Goal: Task Accomplishment & Management: Complete application form

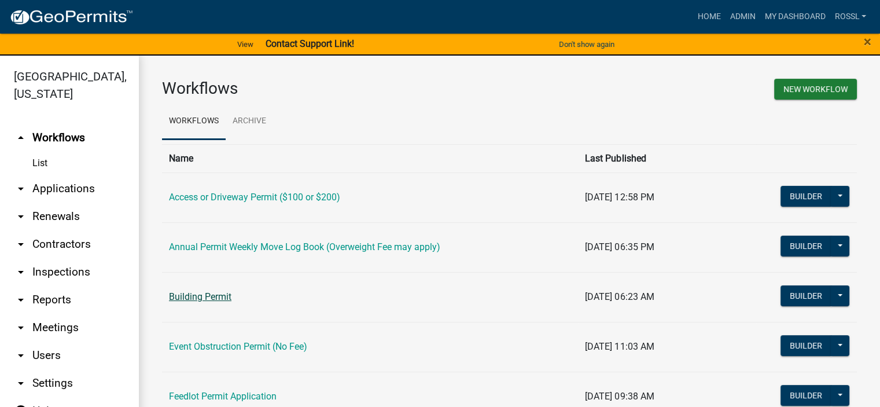
click at [218, 300] on link "Building Permit" at bounding box center [200, 296] width 63 height 11
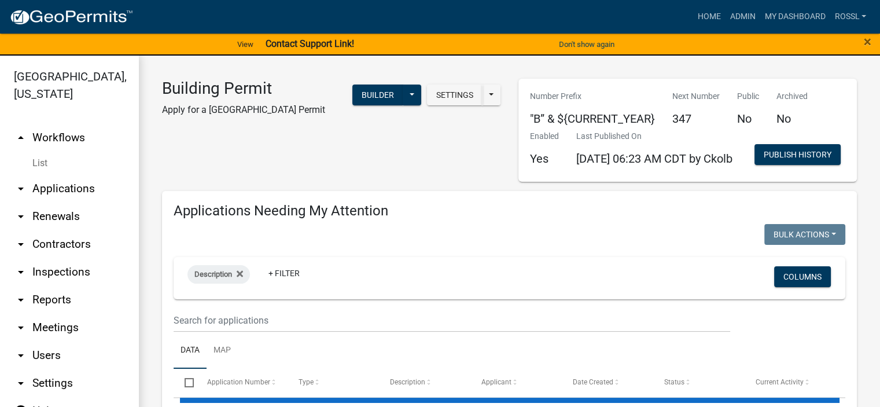
select select "2: 50"
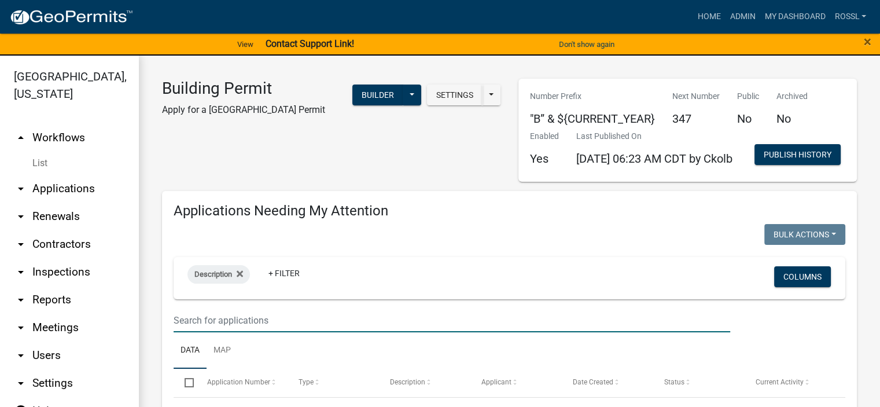
click at [227, 332] on input "text" at bounding box center [452, 321] width 557 height 24
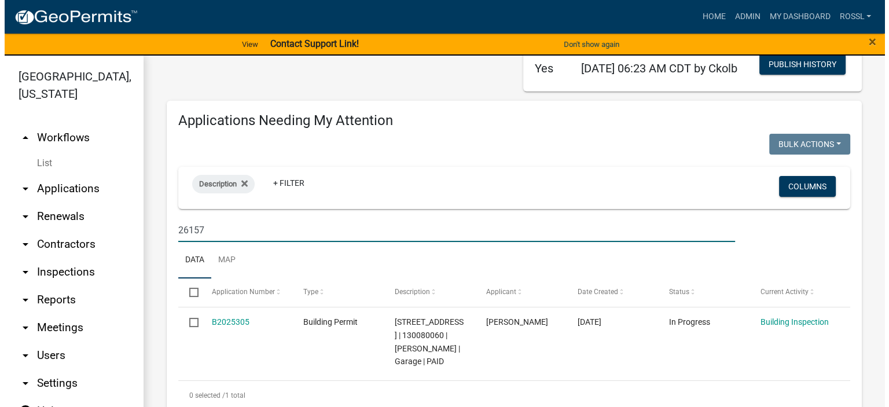
scroll to position [232, 0]
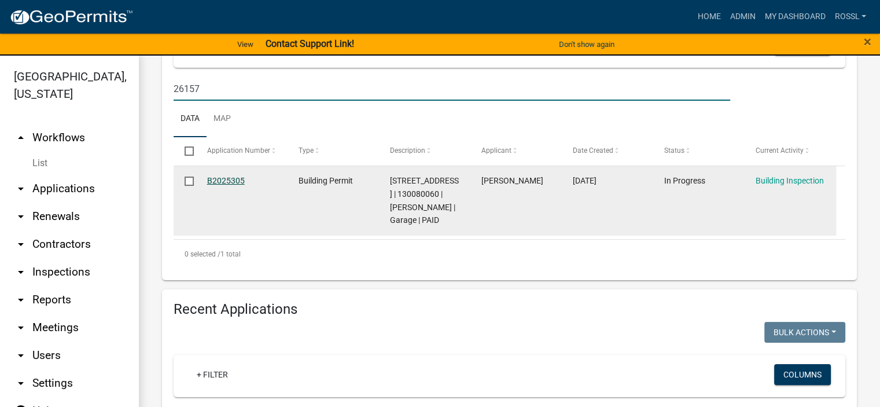
type input "26157"
click at [225, 185] on link "B2025305" at bounding box center [226, 180] width 38 height 9
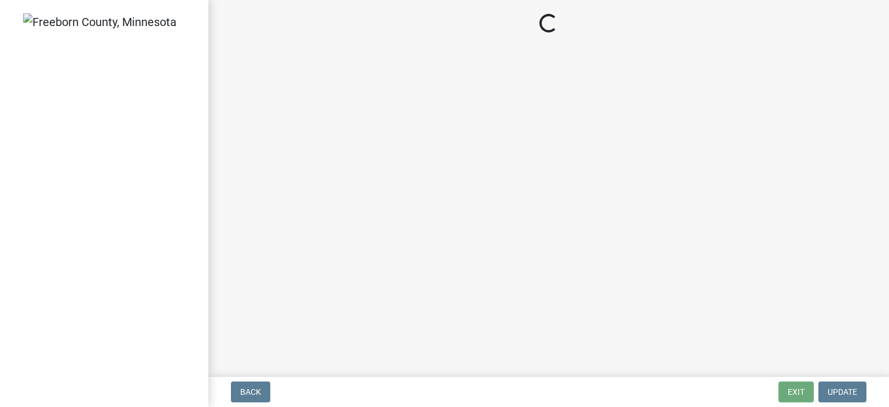
select select "24c4516e-7a9f-48a4-a0b5-6d857a377a6e"
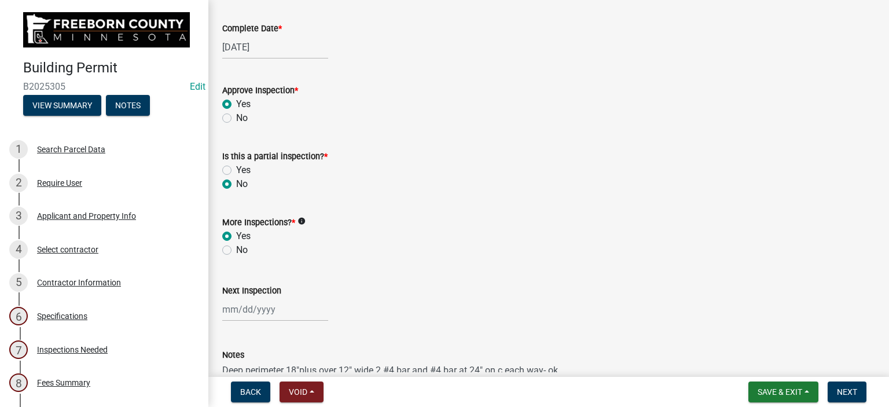
scroll to position [401, 0]
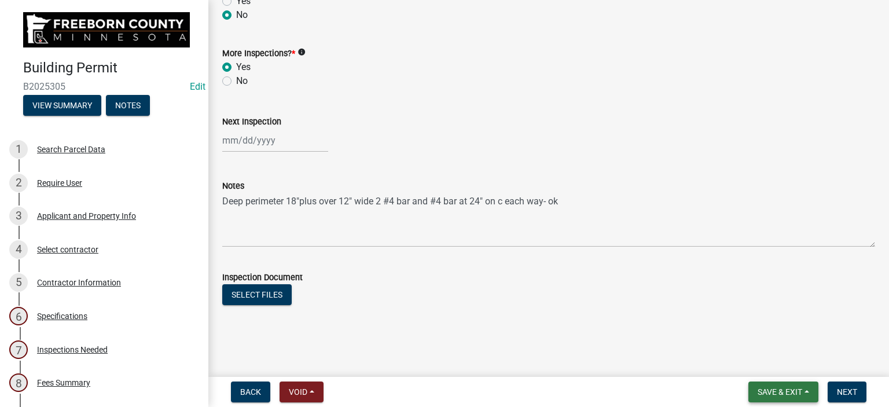
click at [779, 393] on span "Save & Exit" at bounding box center [780, 391] width 45 height 9
click at [755, 363] on button "Save & Exit" at bounding box center [772, 362] width 93 height 28
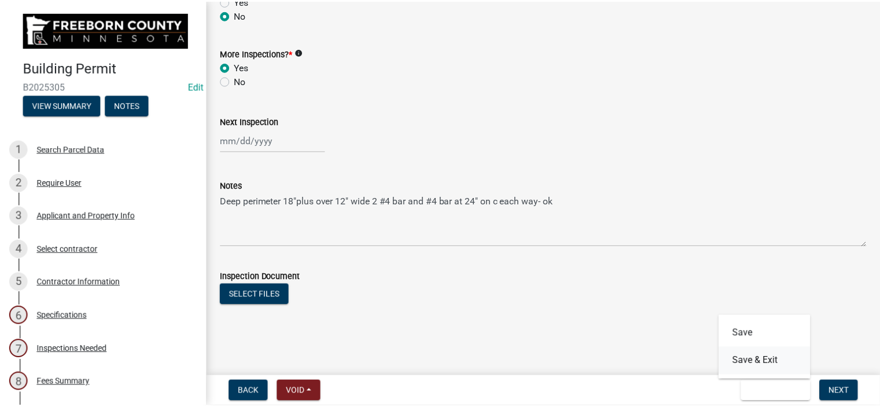
scroll to position [0, 0]
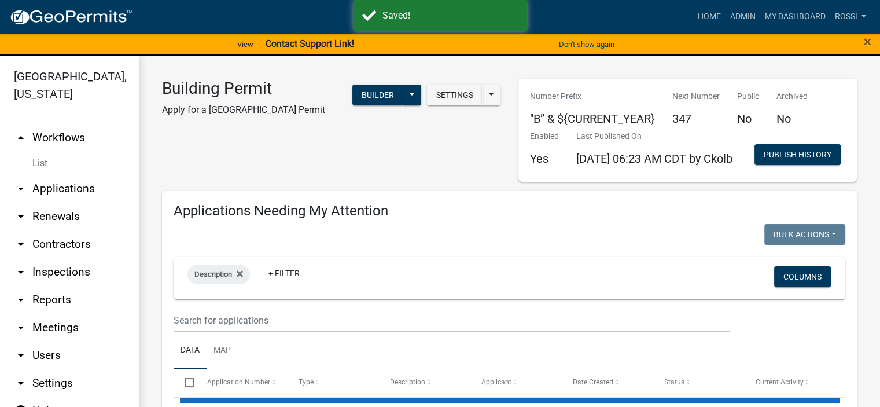
select select "2: 50"
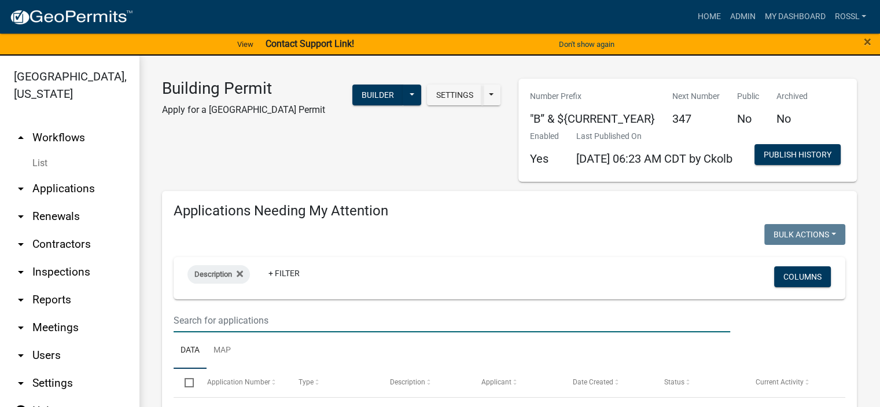
click at [262, 332] on input "text" at bounding box center [452, 321] width 557 height 24
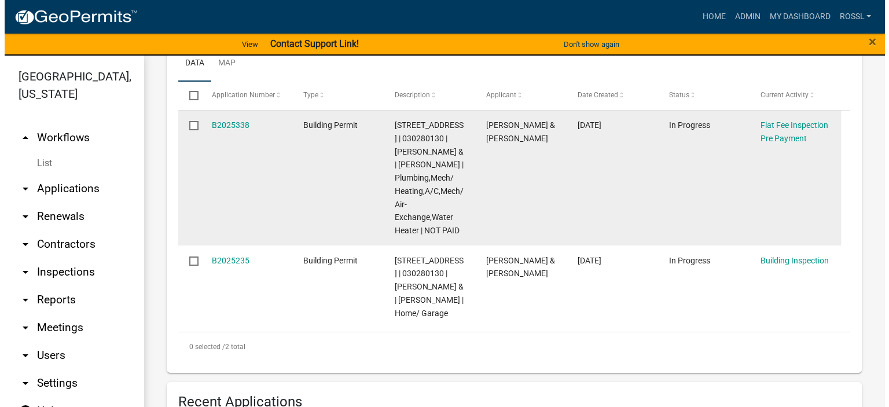
scroll to position [289, 0]
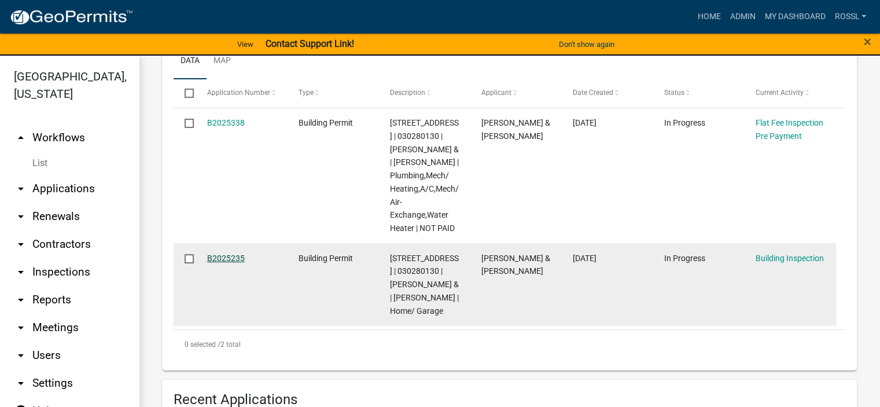
type input "11473"
click at [212, 263] on link "B2025235" at bounding box center [226, 258] width 38 height 9
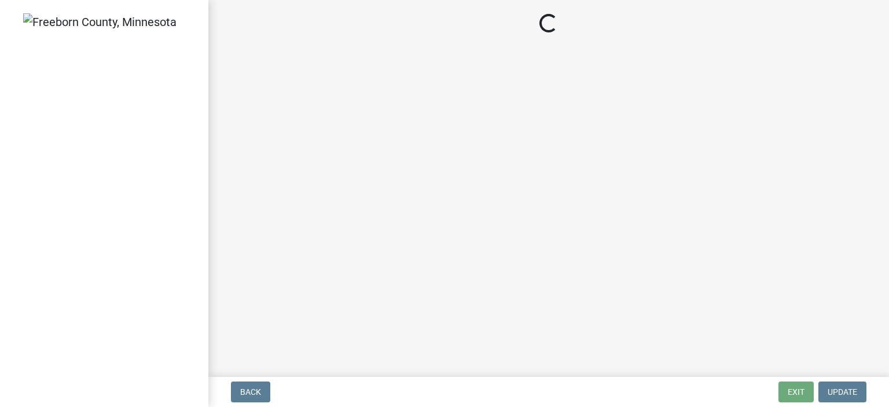
select select "24c4516e-7a9f-48a4-a0b5-6d857a377a6e"
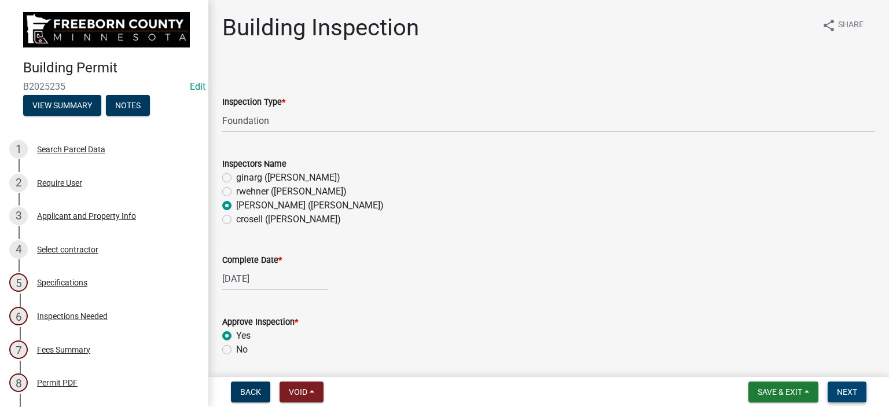
click at [859, 388] on button "Next" at bounding box center [847, 391] width 39 height 21
click at [238, 116] on select "Select Item... Footings Foundation Rough Plumbing Rough Mechanical Framing Gas …" at bounding box center [548, 121] width 653 height 24
click at [222, 109] on select "Select Item... Footings Foundation Rough Plumbing Rough Mechanical Framing Gas …" at bounding box center [548, 121] width 653 height 24
select select "8db2c0cf-3181-45d2-8b43-567b2b747cb3"
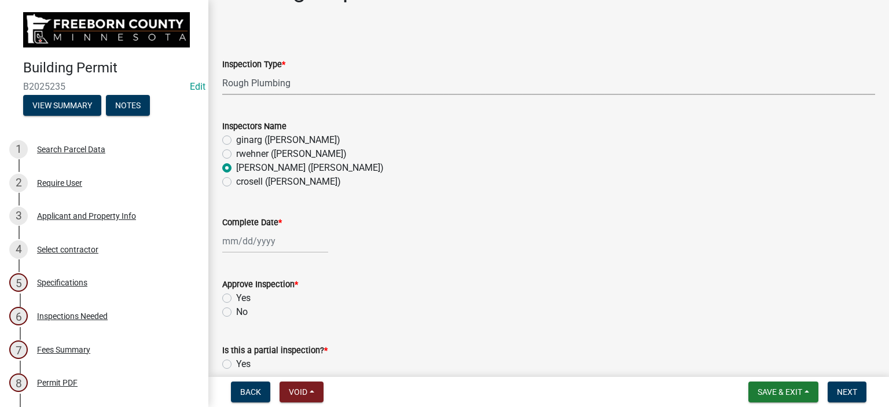
scroll to position [58, 0]
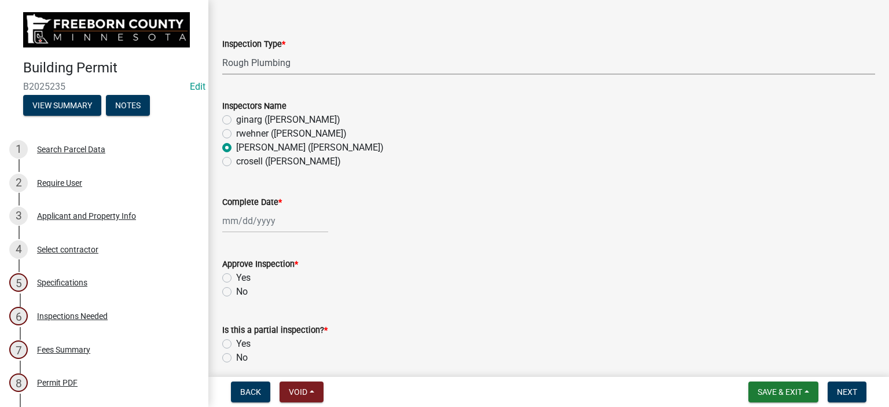
select select "9"
select select "2025"
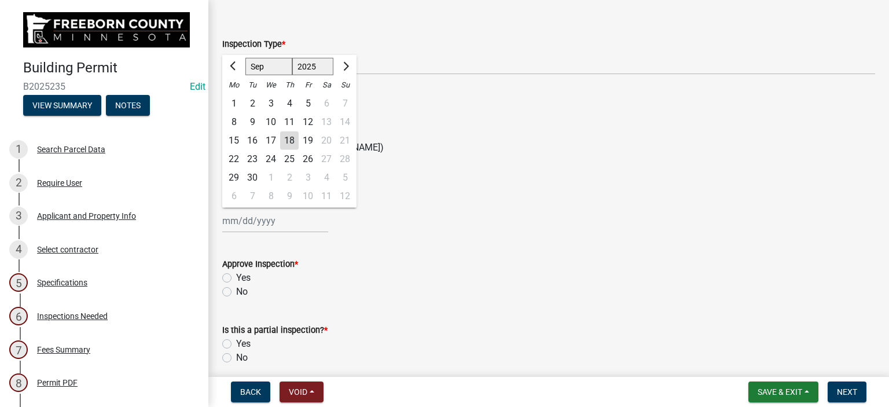
click at [250, 218] on div "[PERSON_NAME] Feb Mar Apr [PERSON_NAME][DATE] Oct Nov [DATE] 1526 1527 1528 152…" at bounding box center [275, 221] width 106 height 24
click at [271, 138] on div "17" at bounding box center [271, 140] width 19 height 19
type input "[DATE]"
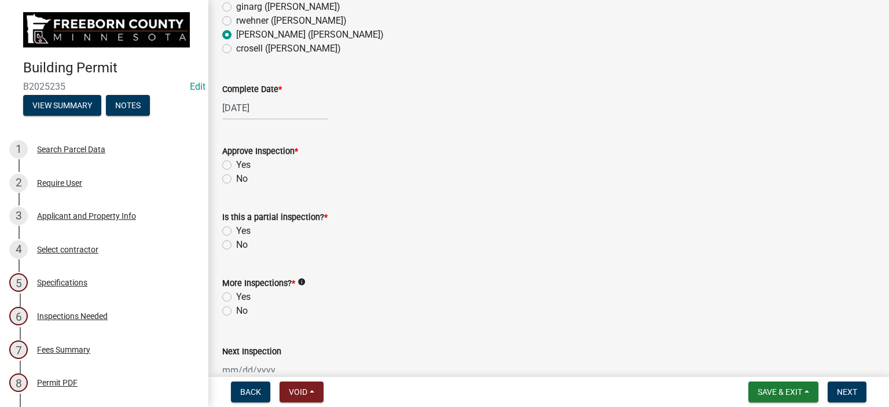
scroll to position [174, 0]
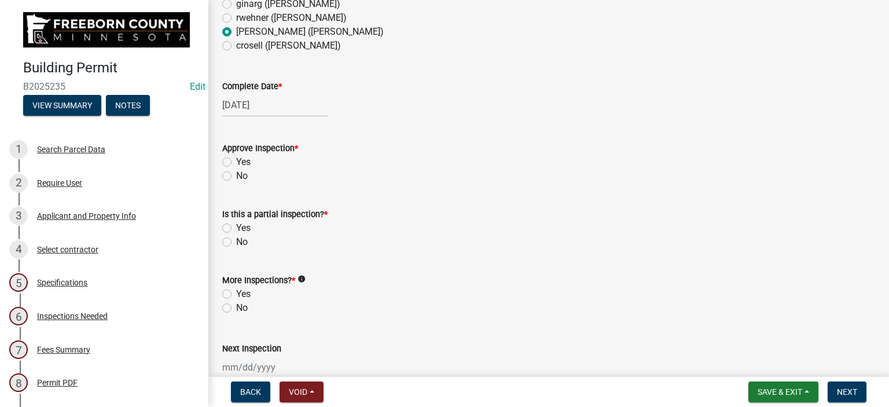
click at [236, 158] on label "Yes" at bounding box center [243, 162] width 14 height 14
click at [236, 158] on input "Yes" at bounding box center [240, 159] width 8 height 8
radio input "true"
click at [236, 227] on label "Yes" at bounding box center [243, 228] width 14 height 14
click at [236, 227] on input "Yes" at bounding box center [240, 225] width 8 height 8
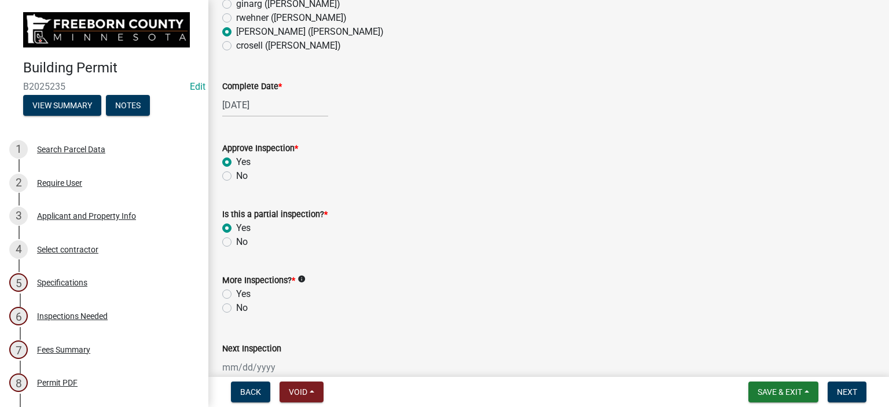
radio input "true"
click at [236, 293] on label "Yes" at bounding box center [243, 294] width 14 height 14
click at [236, 293] on input "Yes" at bounding box center [240, 291] width 8 height 8
radio input "true"
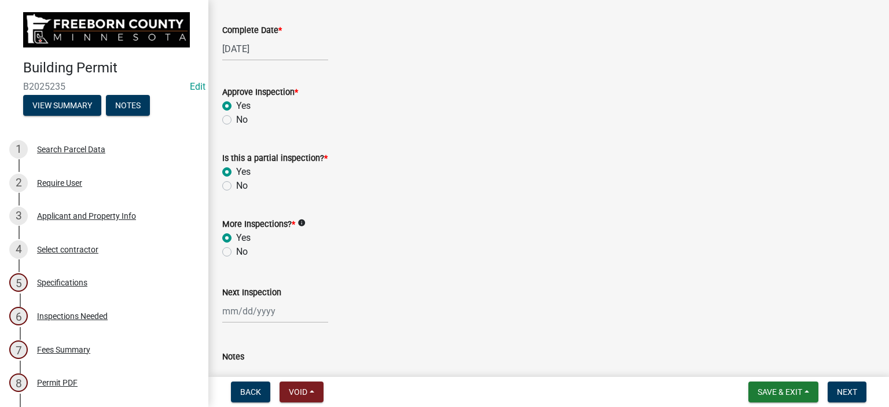
scroll to position [347, 0]
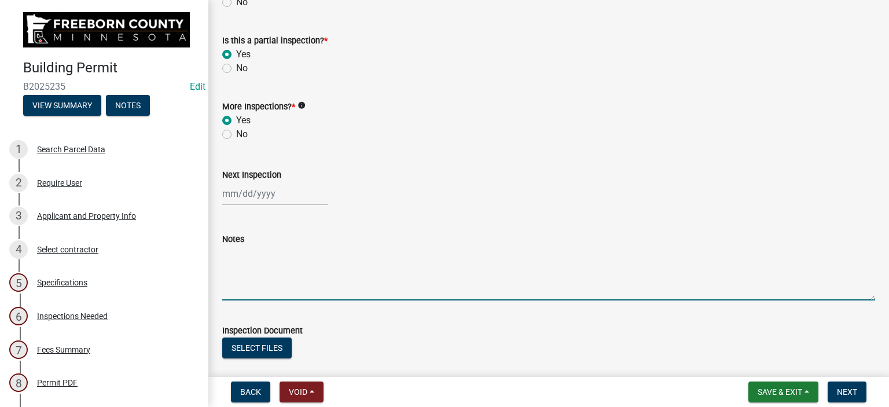
click at [236, 287] on textarea "Notes" at bounding box center [548, 273] width 653 height 54
type textarea "DWV UG 5psi Kellys test ok/"
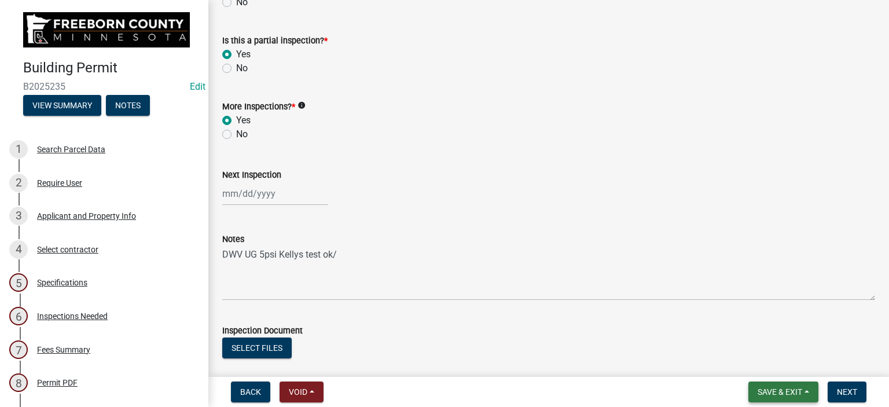
drag, startPoint x: 803, startPoint y: 394, endPoint x: 799, endPoint y: 388, distance: 7.5
click at [802, 395] on button "Save & Exit" at bounding box center [783, 391] width 70 height 21
click at [795, 365] on button "Save & Exit" at bounding box center [772, 362] width 93 height 28
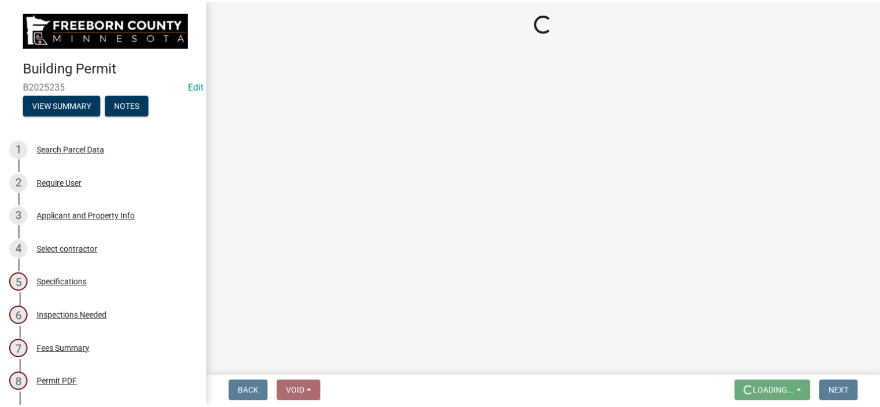
scroll to position [0, 0]
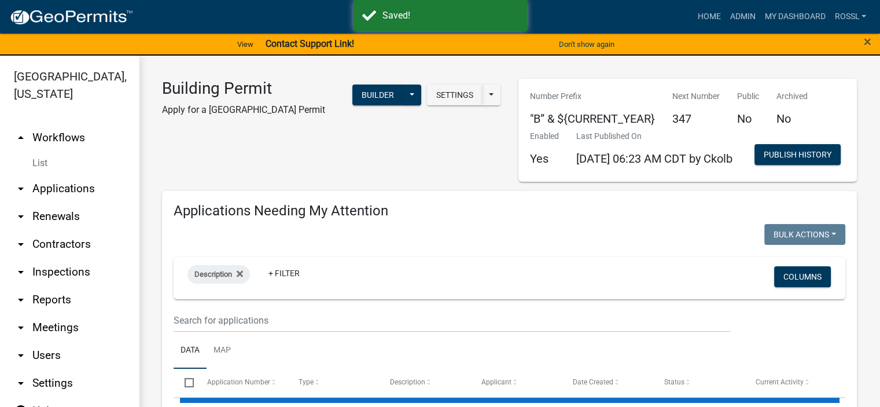
select select "2: 50"
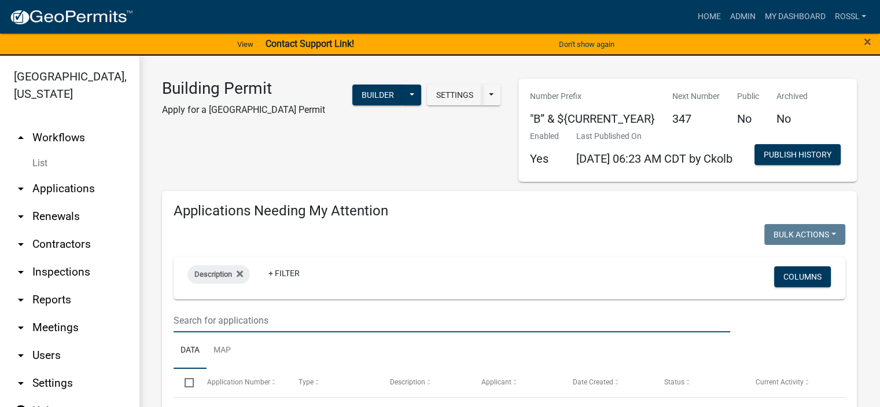
click at [244, 332] on input "text" at bounding box center [452, 321] width 557 height 24
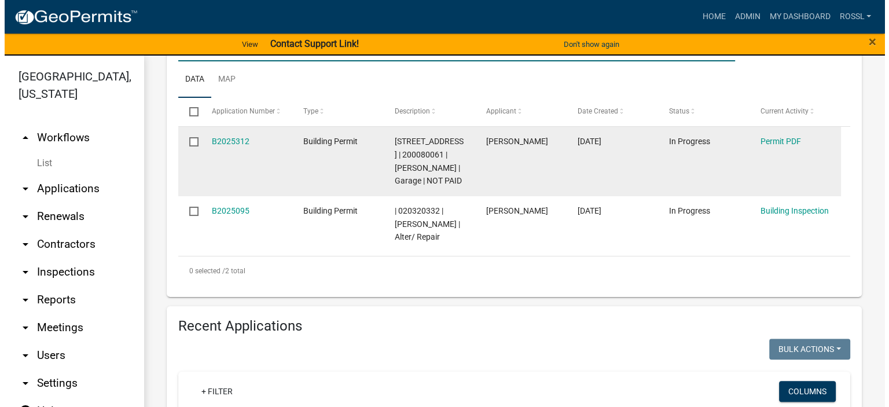
scroll to position [289, 0]
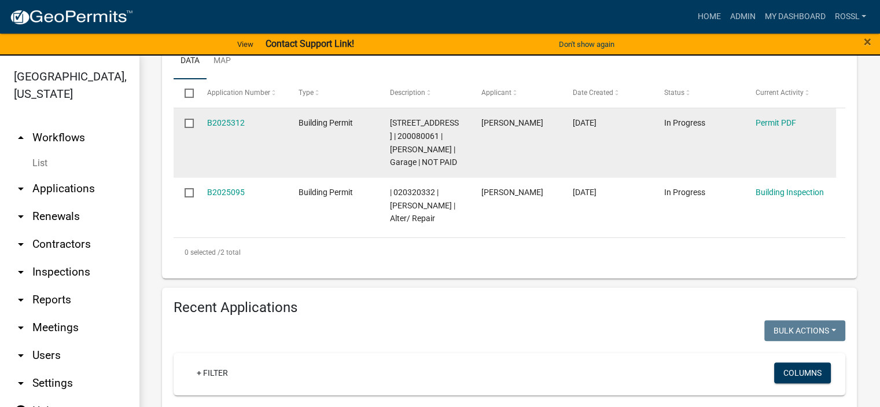
type input "32033"
click at [226, 130] on div "B2025312" at bounding box center [241, 122] width 69 height 13
click at [229, 127] on link "B2025312" at bounding box center [226, 122] width 38 height 9
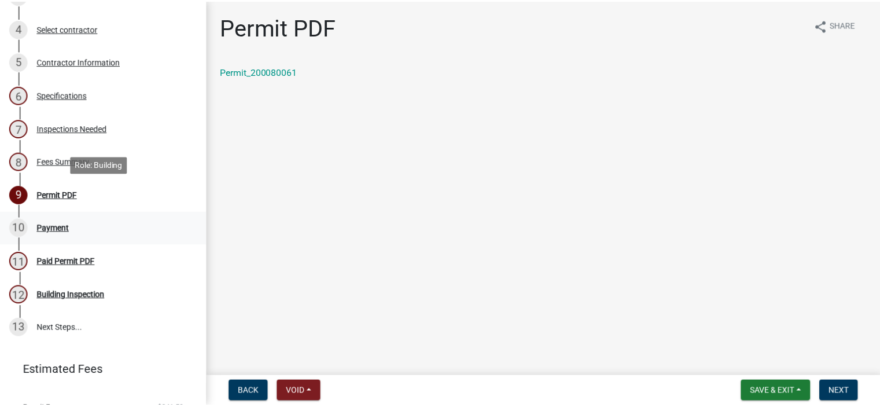
scroll to position [289, 0]
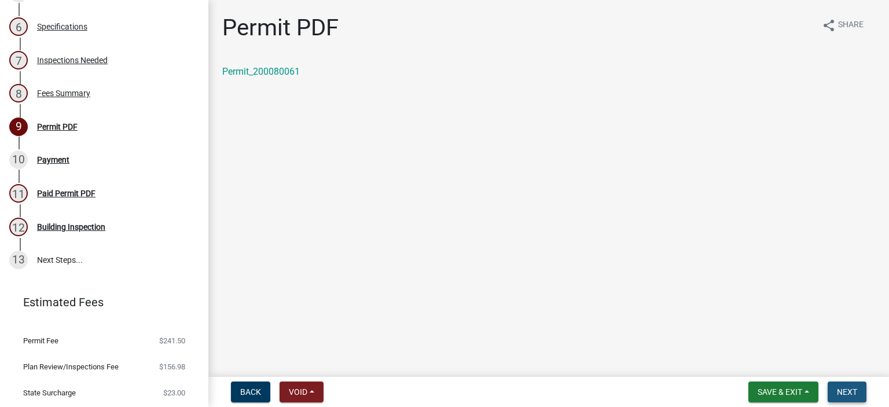
click at [843, 384] on button "Next" at bounding box center [847, 391] width 39 height 21
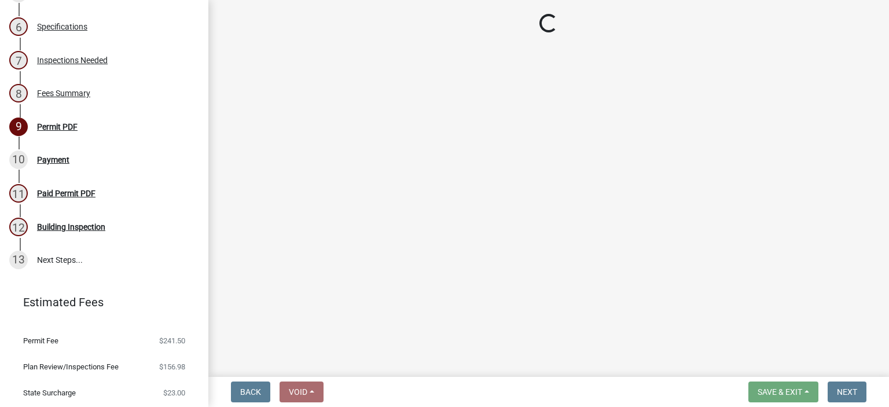
select select "3: 3"
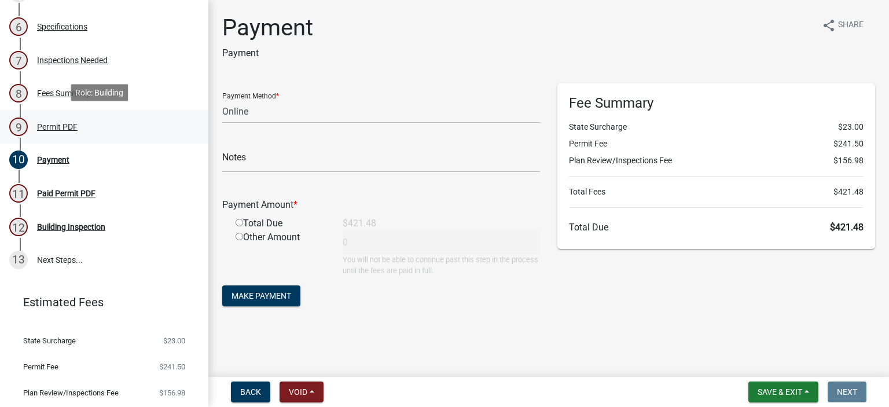
click at [54, 124] on div "Permit PDF" at bounding box center [57, 127] width 41 height 8
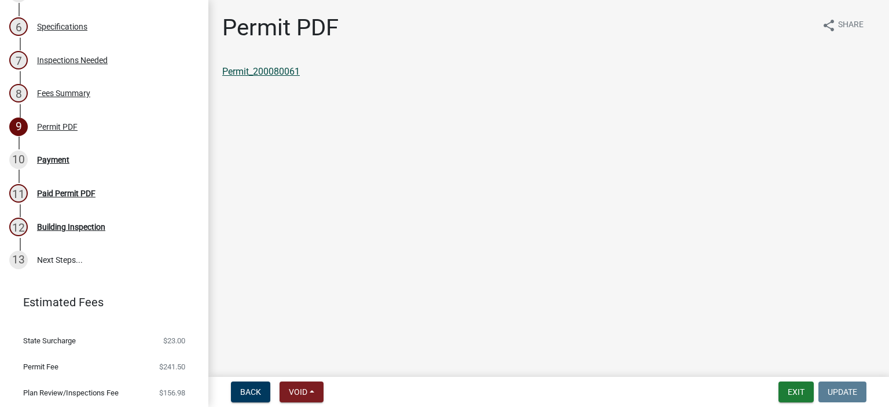
click at [274, 69] on link "Permit_200080061" at bounding box center [261, 71] width 78 height 11
click at [62, 158] on div "Payment" at bounding box center [53, 160] width 32 height 8
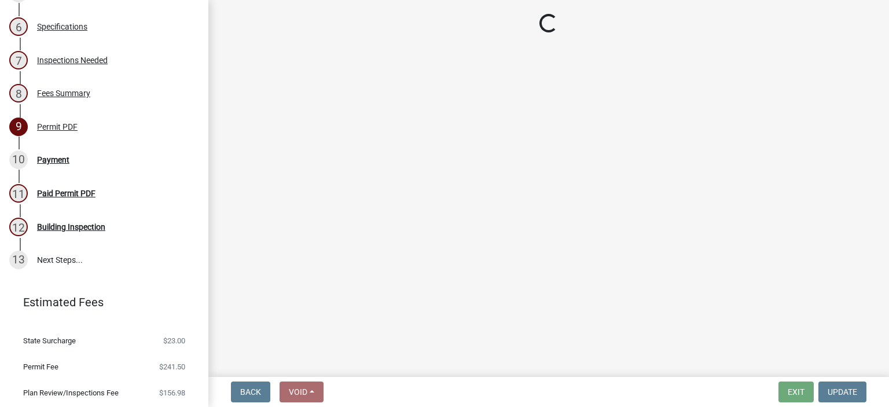
select select "3: 3"
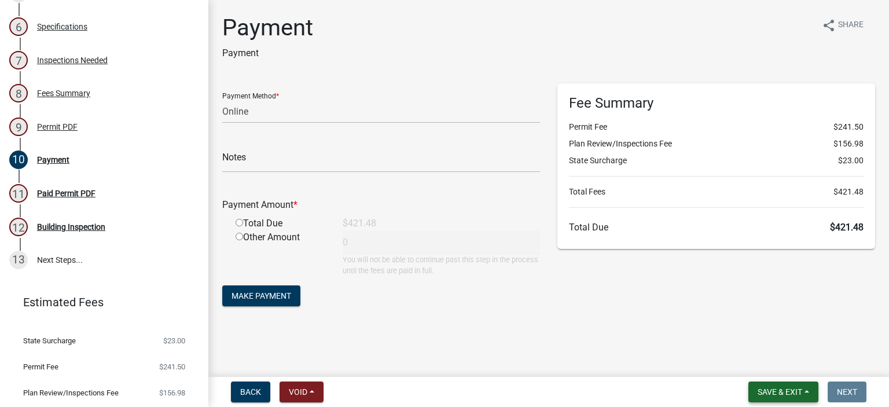
click at [758, 387] on span "Save & Exit" at bounding box center [780, 391] width 45 height 9
click at [752, 361] on button "Save & Exit" at bounding box center [772, 362] width 93 height 28
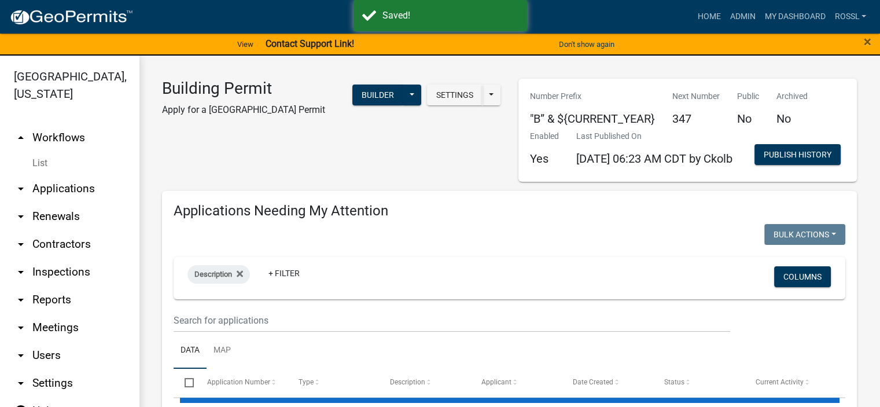
select select "2: 50"
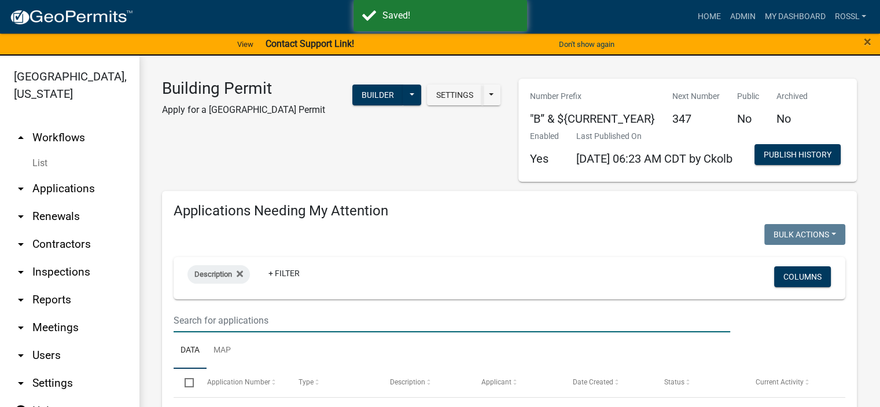
click at [225, 332] on input "text" at bounding box center [452, 321] width 557 height 24
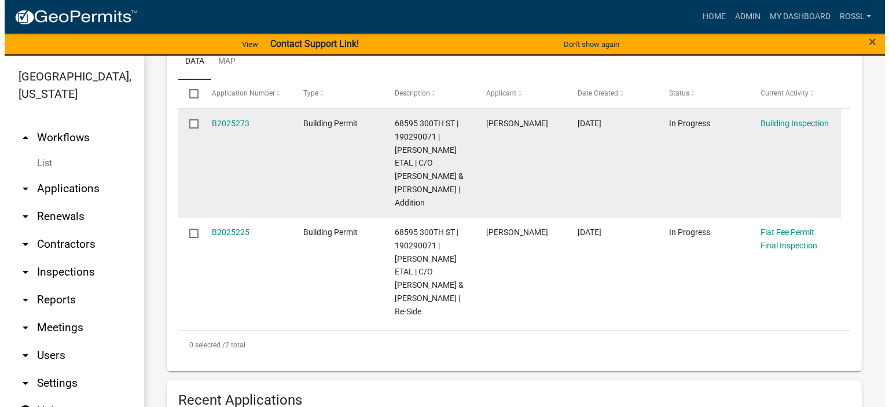
scroll to position [289, 0]
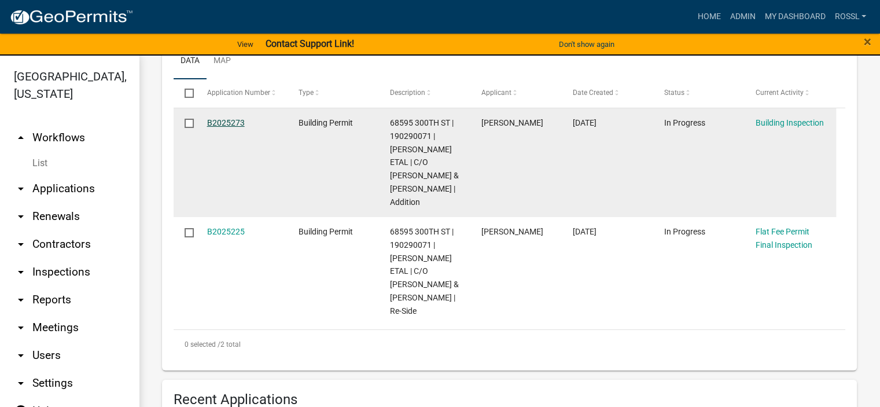
type input "68595"
click at [227, 127] on link "B2025273" at bounding box center [226, 122] width 38 height 9
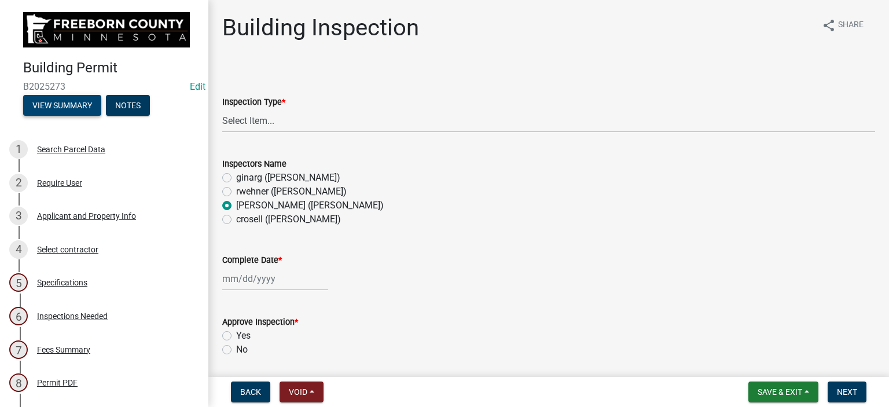
click at [47, 105] on button "View Summary" at bounding box center [62, 105] width 78 height 21
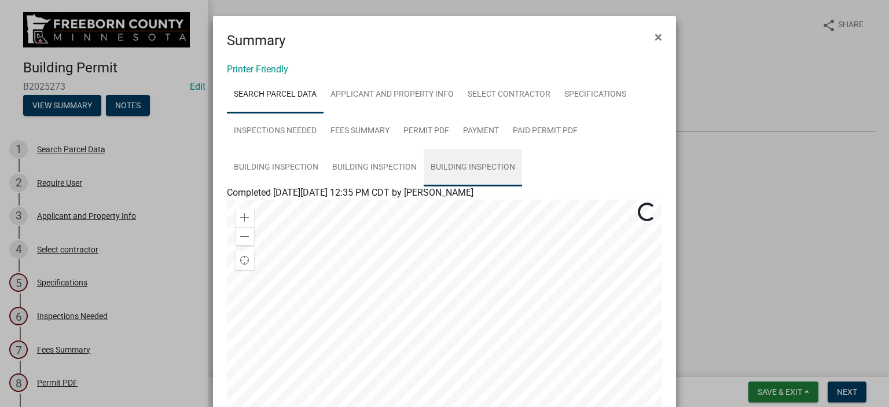
click at [454, 167] on link "Building Inspection" at bounding box center [473, 167] width 98 height 37
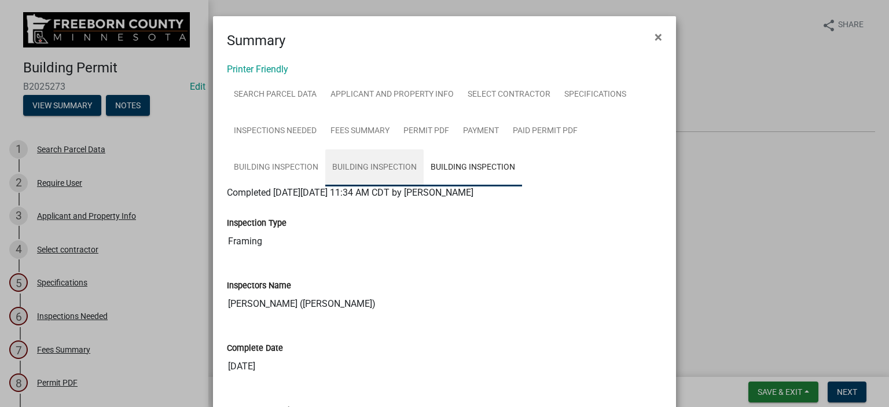
click at [362, 163] on link "Building Inspection" at bounding box center [374, 167] width 98 height 37
click at [457, 164] on link "Building Inspection" at bounding box center [473, 167] width 98 height 37
click at [655, 39] on span "×" at bounding box center [659, 37] width 8 height 16
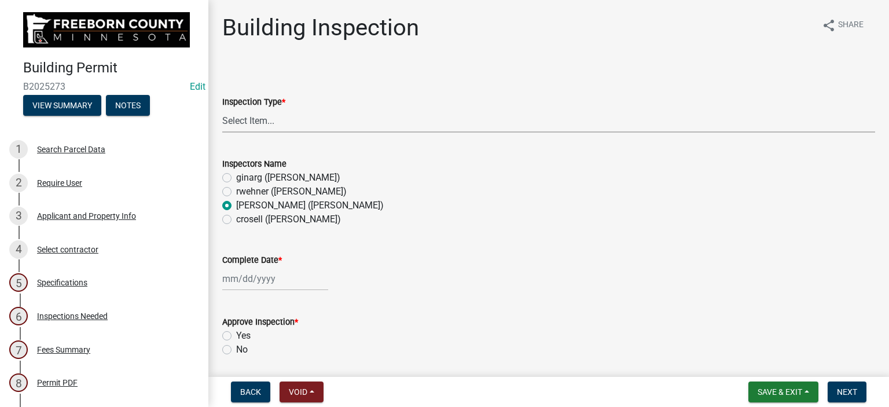
click at [249, 122] on select "Select Item... Footings Foundation Rough Plumbing Rough Mechanical Framing Gas …" at bounding box center [548, 121] width 653 height 24
click at [222, 109] on select "Select Item... Footings Foundation Rough Plumbing Rough Mechanical Framing Gas …" at bounding box center [548, 121] width 653 height 24
select select "e4c6fd36-07c0-4405-95b8-46d18970d414"
select select "9"
select select "2025"
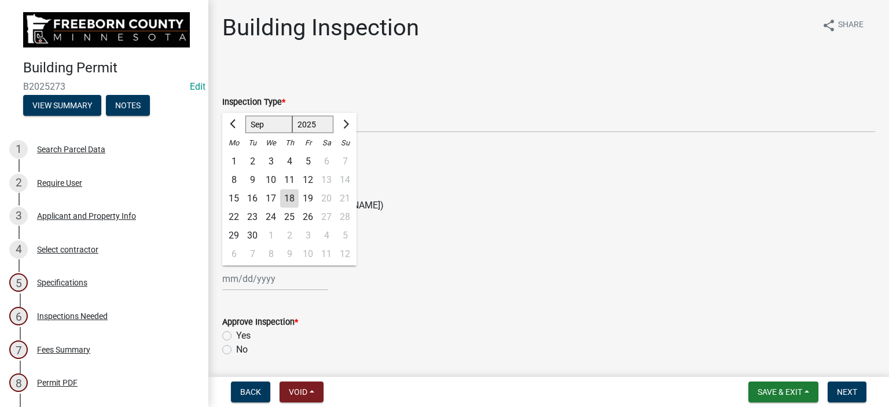
click at [232, 283] on div "[PERSON_NAME] Feb Mar Apr [PERSON_NAME][DATE] Oct Nov [DATE] 1526 1527 1528 152…" at bounding box center [275, 279] width 106 height 24
click at [289, 198] on div "18" at bounding box center [289, 198] width 19 height 19
type input "[DATE]"
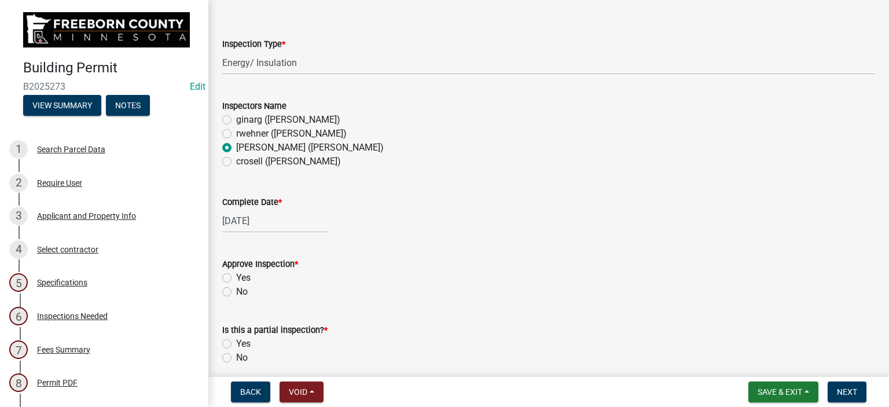
scroll to position [116, 0]
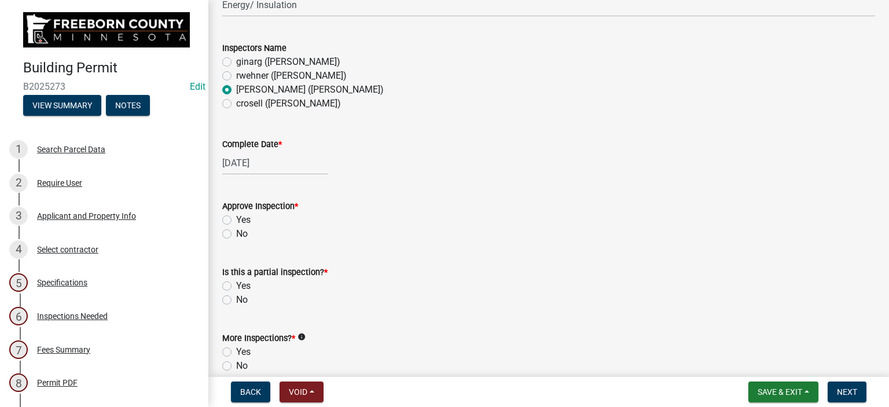
click at [236, 221] on label "Yes" at bounding box center [243, 220] width 14 height 14
click at [236, 221] on input "Yes" at bounding box center [240, 217] width 8 height 8
radio input "true"
click at [236, 300] on label "No" at bounding box center [242, 300] width 12 height 14
click at [236, 300] on input "No" at bounding box center [240, 297] width 8 height 8
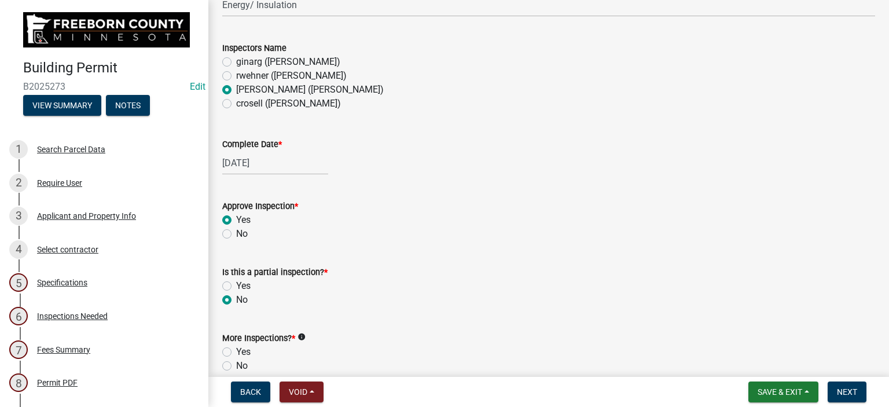
radio input "true"
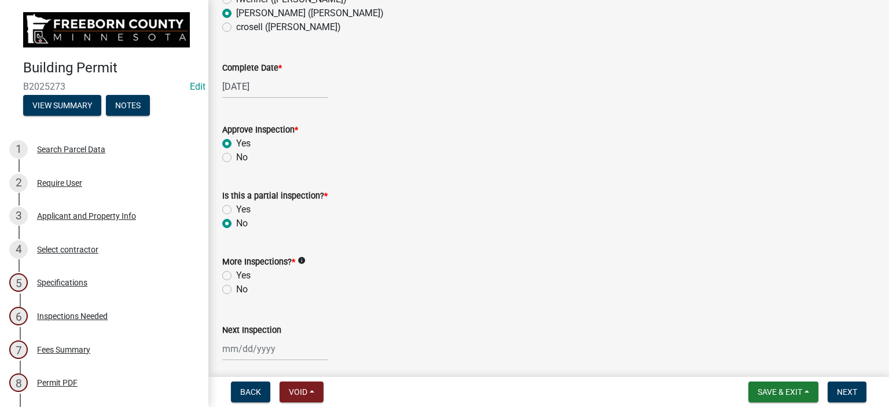
scroll to position [289, 0]
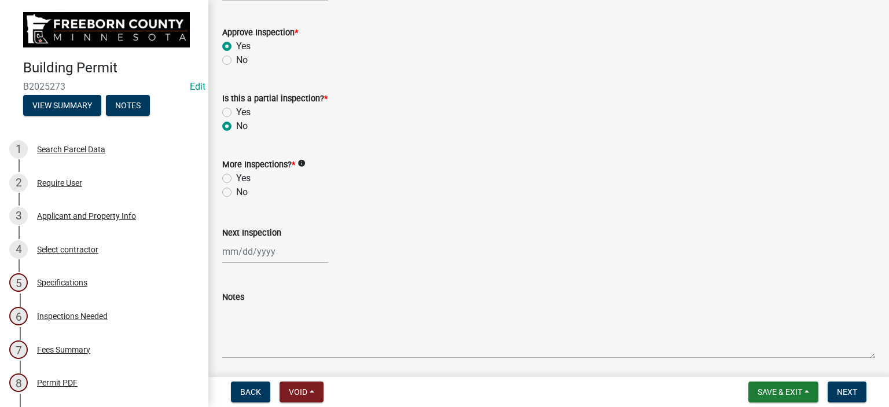
drag, startPoint x: 223, startPoint y: 178, endPoint x: 236, endPoint y: 226, distance: 50.1
click at [236, 178] on label "Yes" at bounding box center [243, 178] width 14 height 14
click at [236, 178] on input "Yes" at bounding box center [240, 175] width 8 height 8
radio input "true"
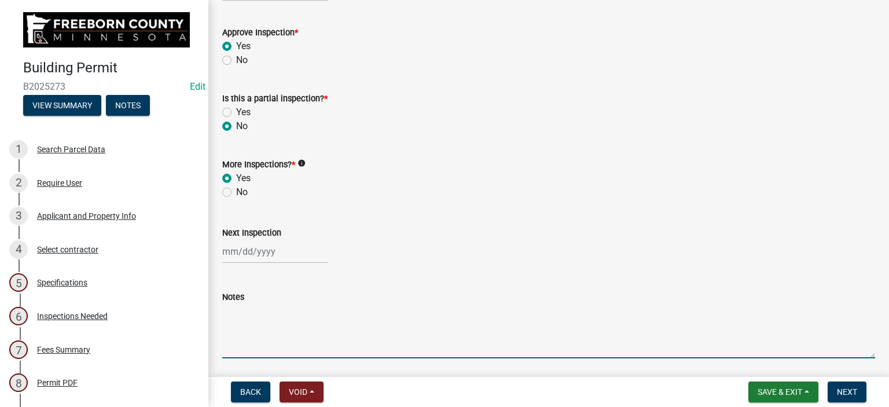
click at [247, 336] on textarea "Notes" at bounding box center [548, 331] width 653 height 54
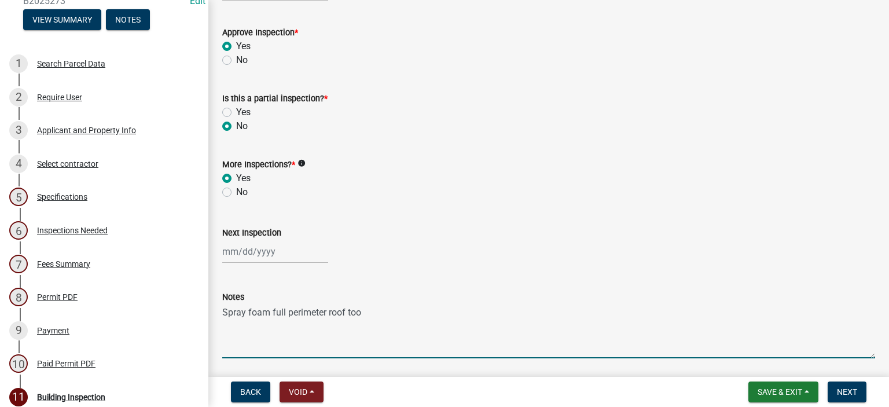
scroll to position [283, 0]
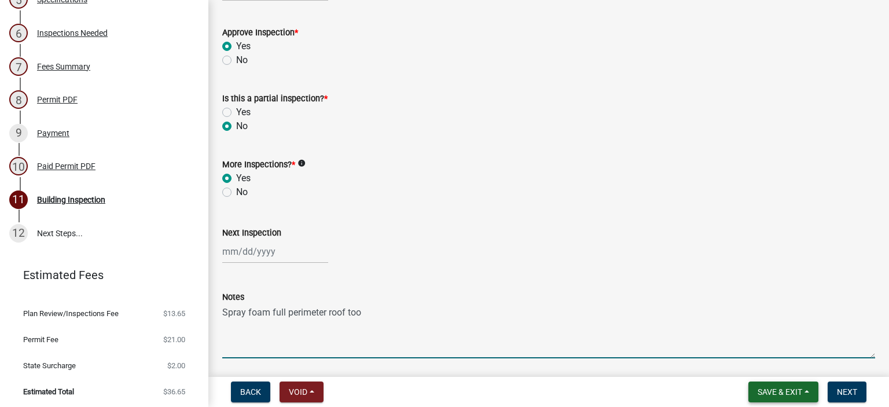
type textarea "Spray foam full perimeter roof too"
click at [762, 387] on span "Save & Exit" at bounding box center [780, 391] width 45 height 9
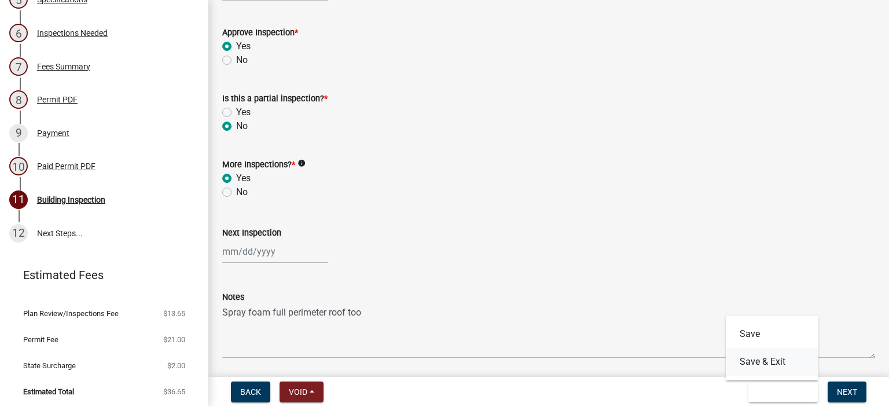
click at [750, 356] on button "Save & Exit" at bounding box center [772, 362] width 93 height 28
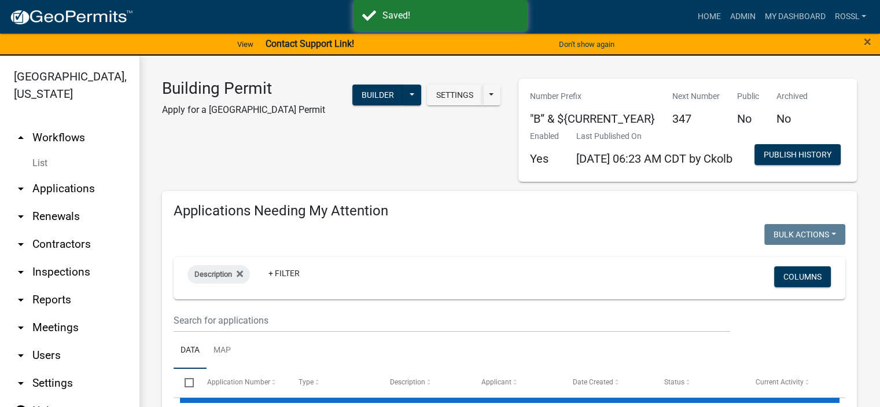
select select "2: 50"
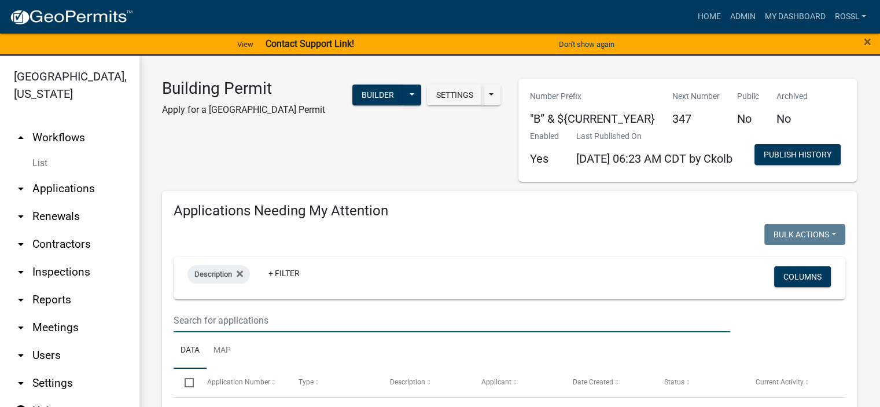
click at [208, 332] on input "text" at bounding box center [452, 321] width 557 height 24
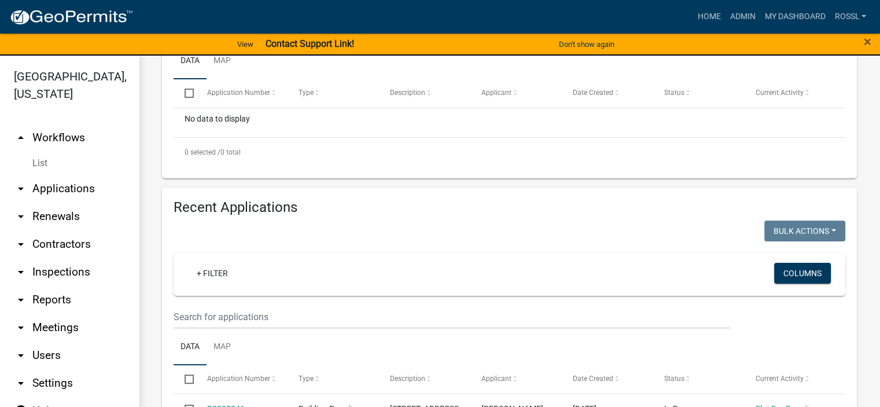
scroll to position [116, 0]
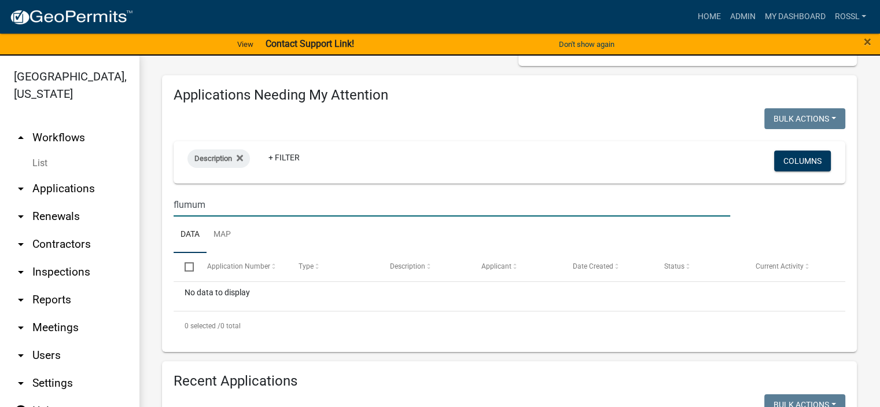
type input "flumum"
click at [308, 253] on ul "Data Map" at bounding box center [510, 234] width 672 height 36
click at [748, 13] on link "Admin" at bounding box center [742, 17] width 35 height 22
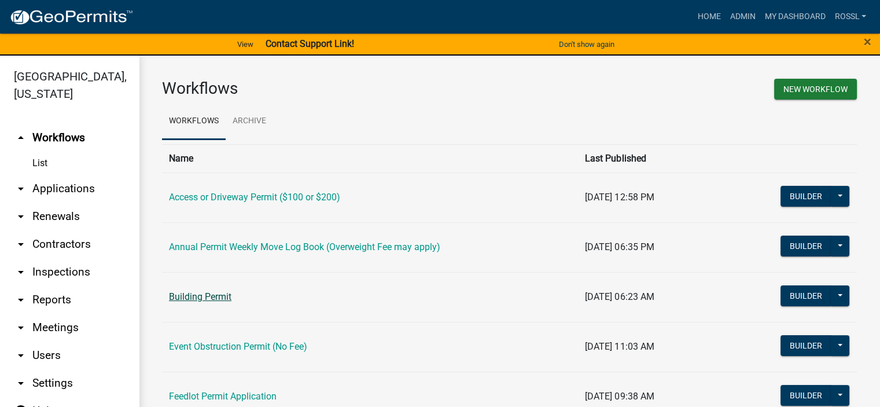
click at [220, 298] on link "Building Permit" at bounding box center [200, 296] width 63 height 11
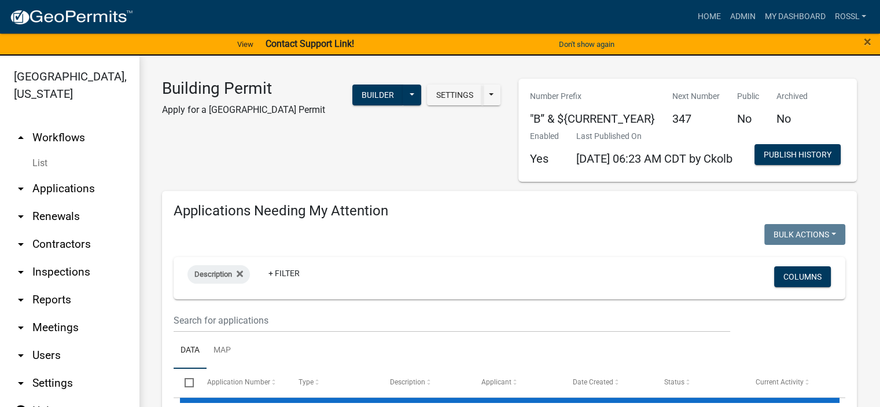
select select "2: 50"
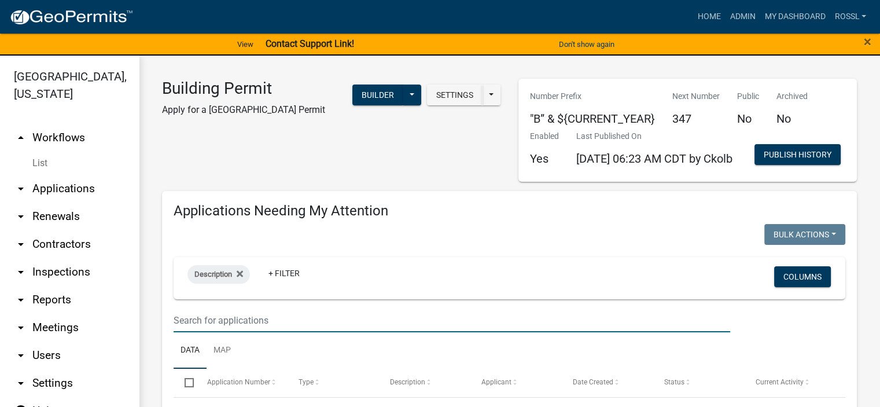
click at [203, 332] on input "text" at bounding box center [452, 321] width 557 height 24
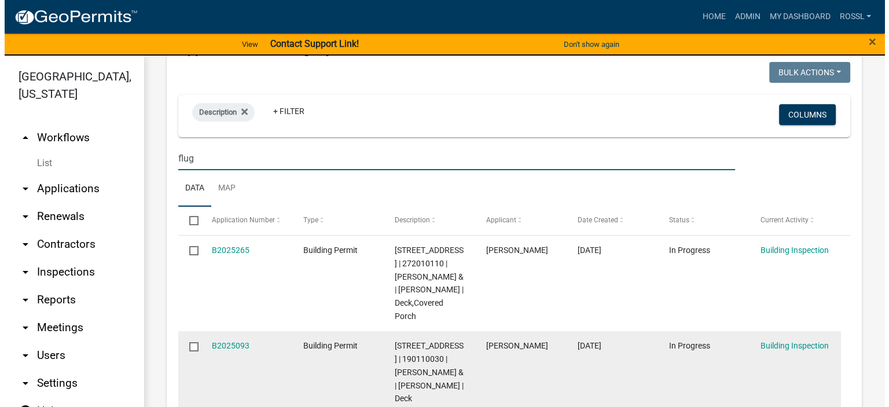
scroll to position [289, 0]
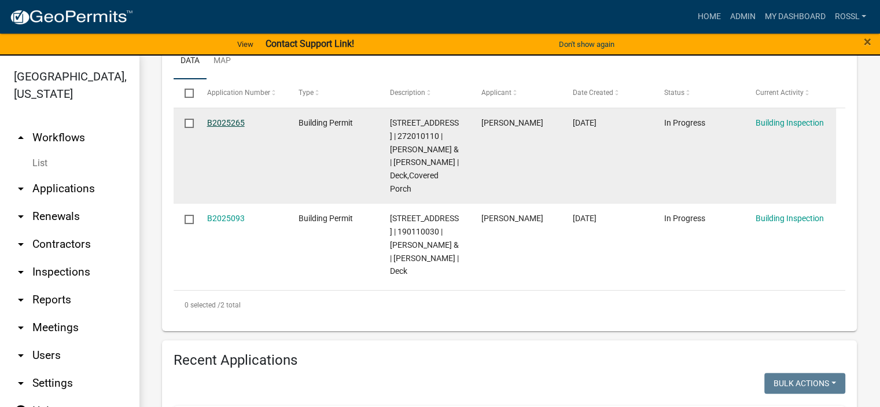
type input "flug"
click at [219, 127] on link "B2025265" at bounding box center [226, 122] width 38 height 9
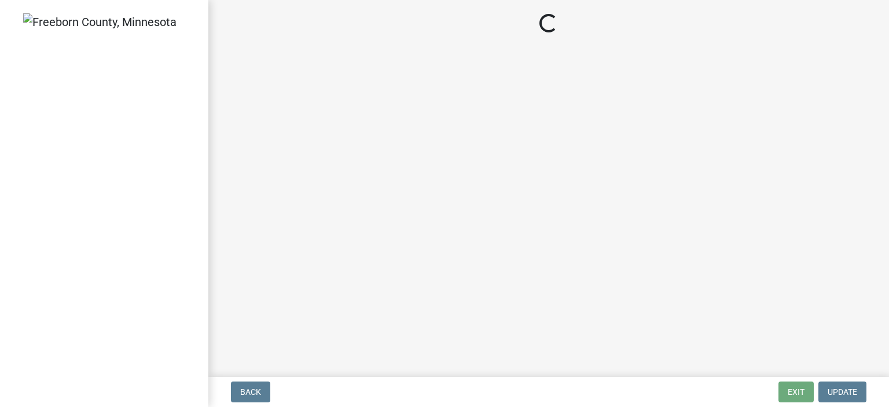
select select "a9b4ad4b-b3f3-49fc-b4bb-a6e3399b343e"
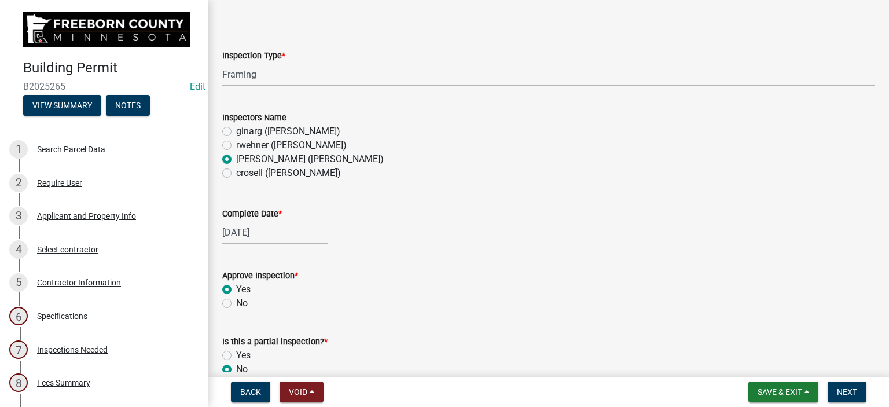
scroll to position [116, 0]
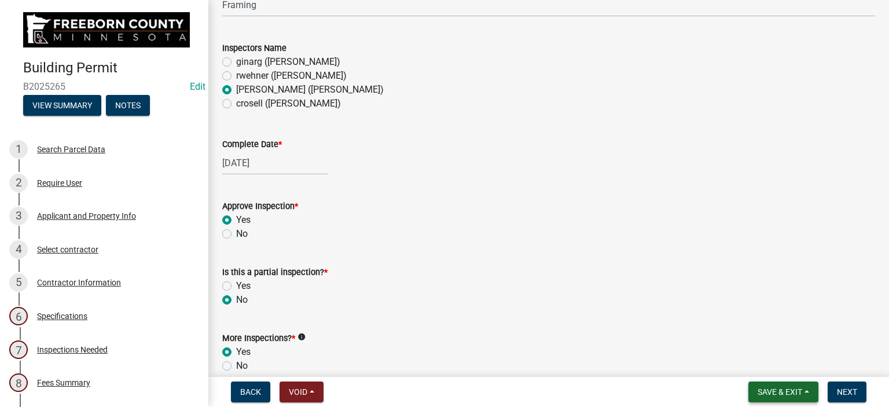
click at [771, 387] on span "Save & Exit" at bounding box center [780, 391] width 45 height 9
click at [759, 360] on button "Save & Exit" at bounding box center [772, 362] width 93 height 28
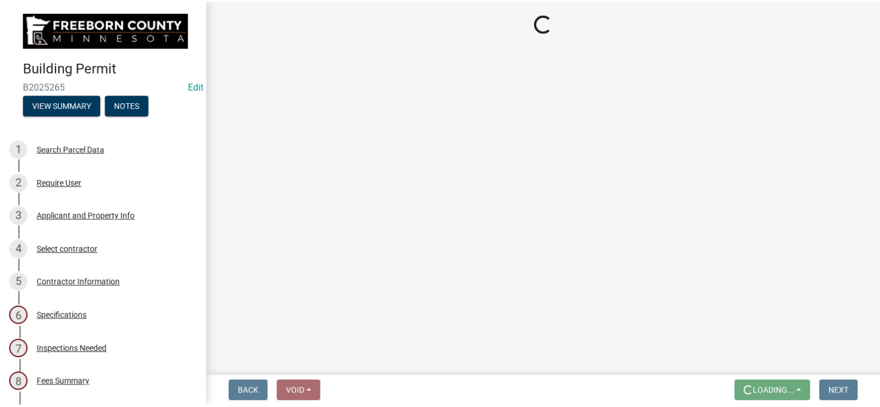
scroll to position [0, 0]
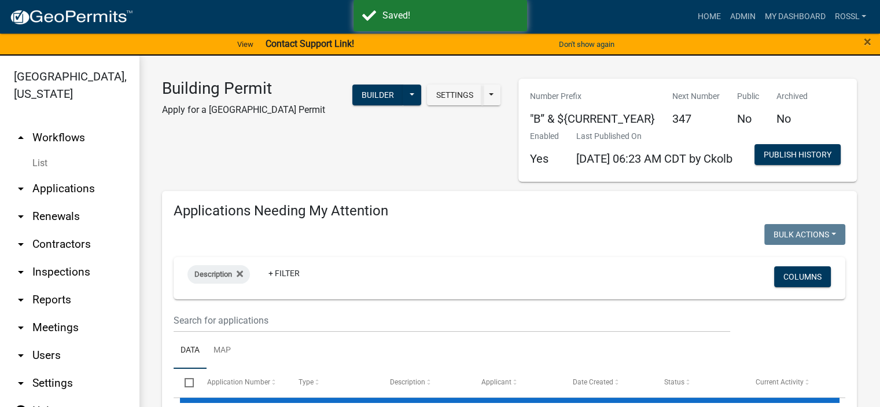
select select "2: 50"
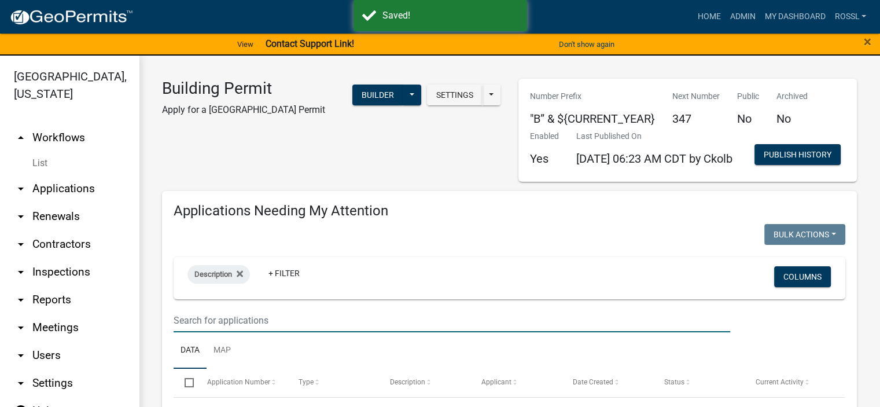
click at [194, 332] on input "text" at bounding box center [452, 321] width 557 height 24
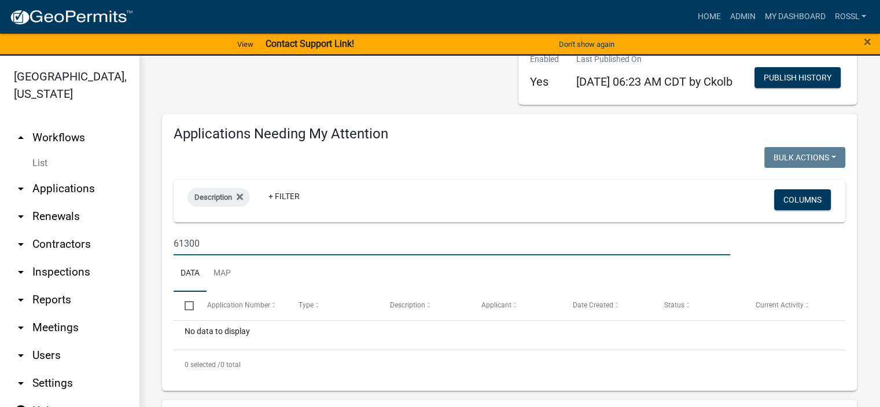
scroll to position [174, 0]
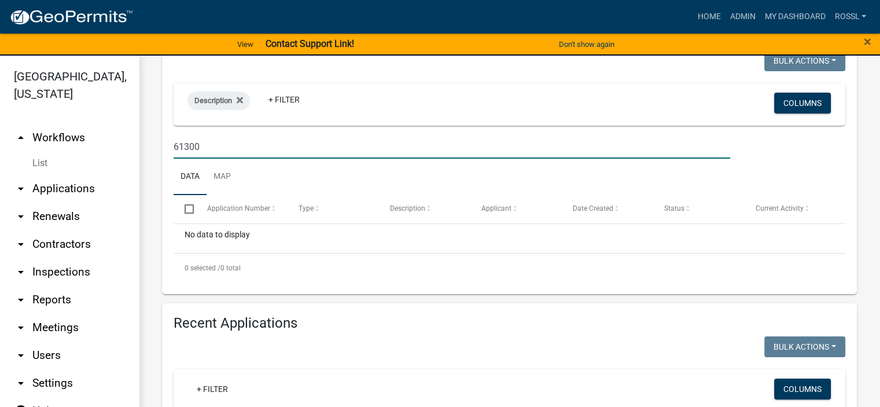
type input "61300"
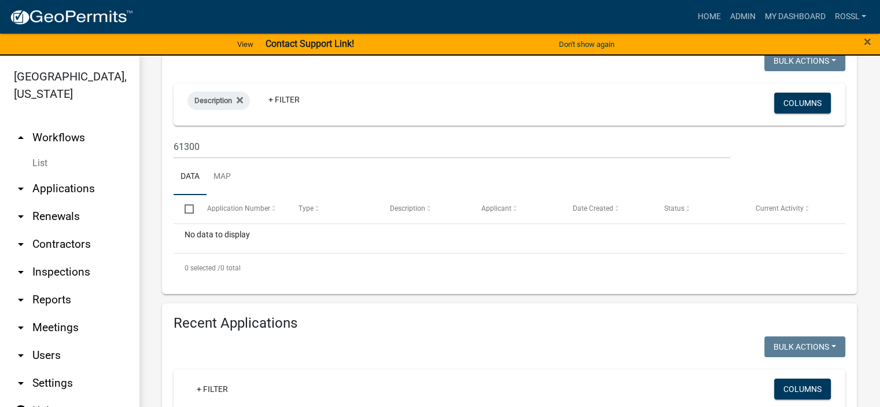
click at [304, 195] on ul "Data Map" at bounding box center [510, 177] width 672 height 36
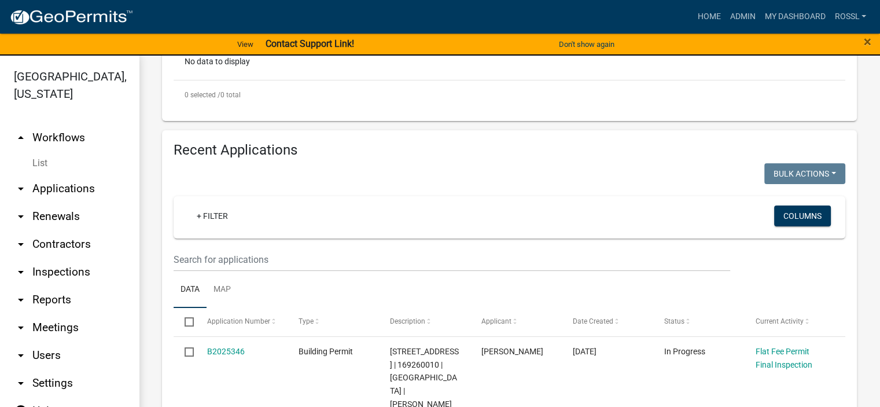
scroll to position [347, 0]
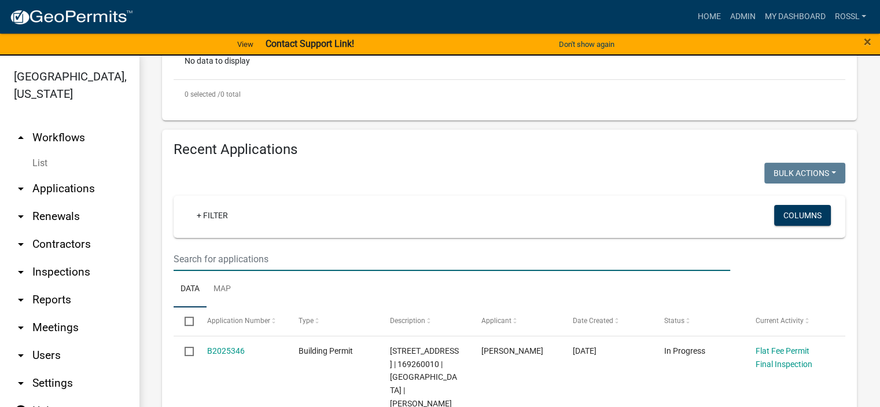
click at [252, 271] on input "text" at bounding box center [452, 259] width 557 height 24
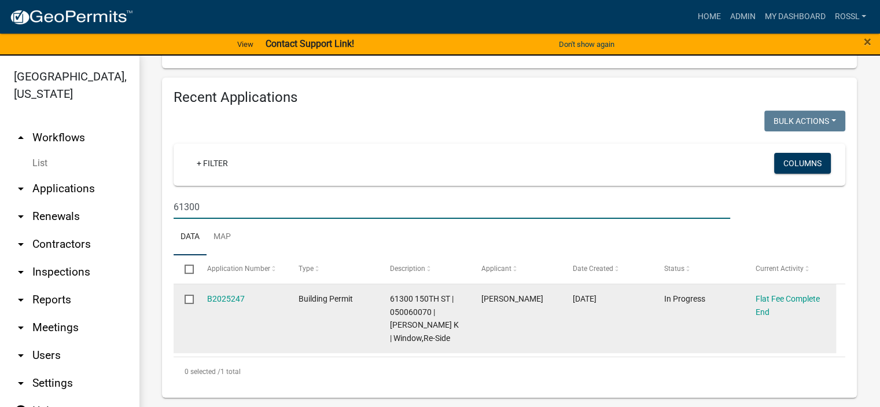
scroll to position [450, 0]
type input "61300"
click at [225, 294] on link "B2025247" at bounding box center [226, 298] width 38 height 9
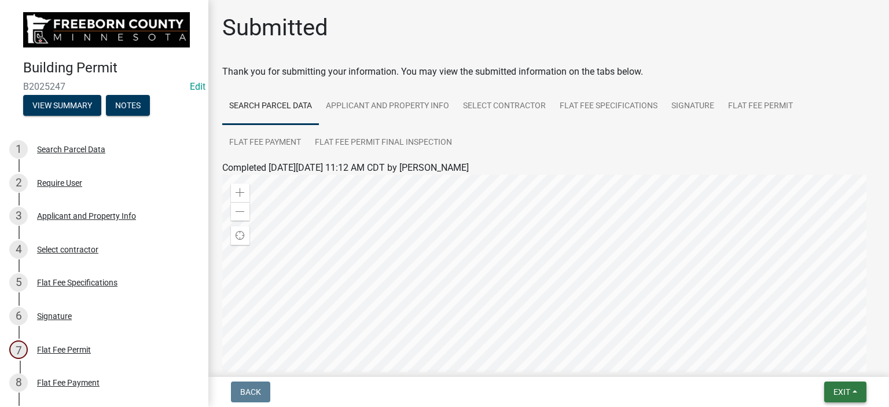
click at [834, 391] on span "Exit" at bounding box center [842, 391] width 17 height 9
click at [821, 363] on button "Save & Exit" at bounding box center [820, 362] width 93 height 28
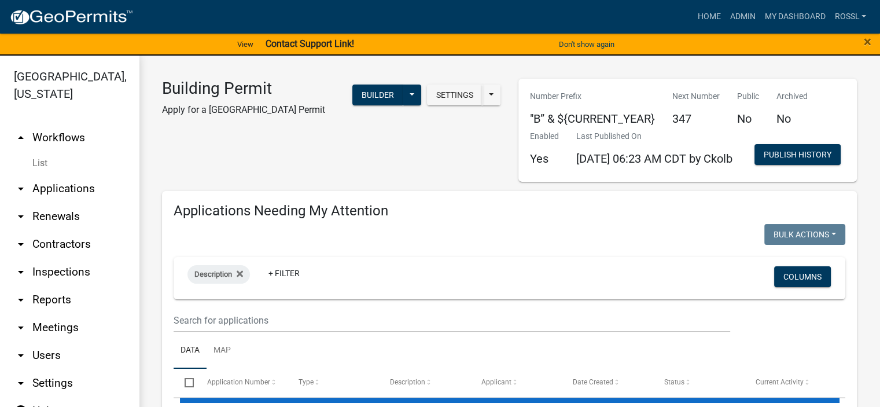
select select "2: 50"
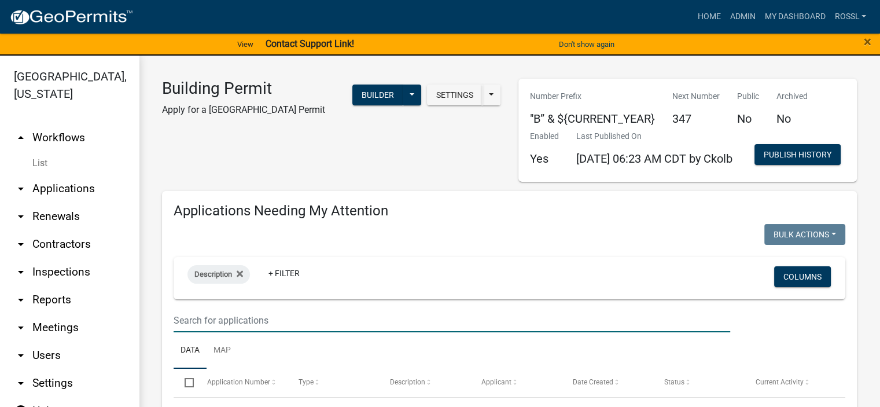
click at [221, 332] on input "text" at bounding box center [452, 321] width 557 height 24
type input "46"
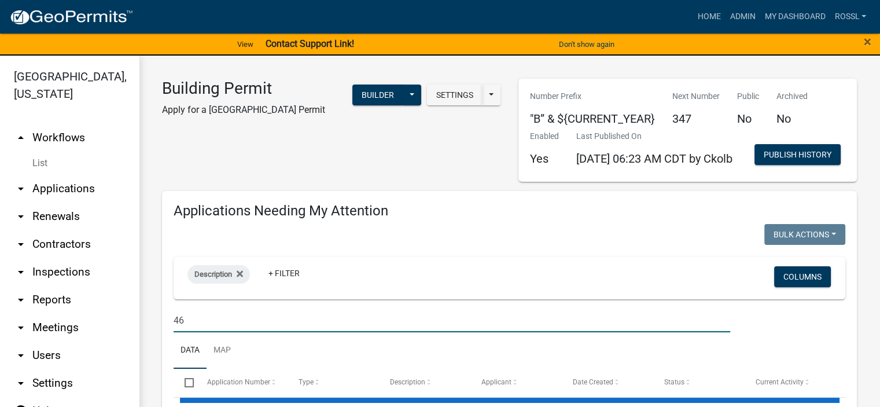
select select "2: 50"
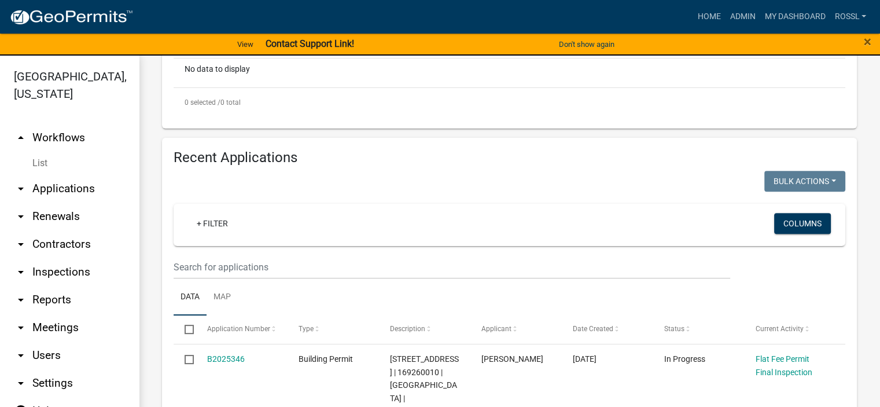
scroll to position [232, 0]
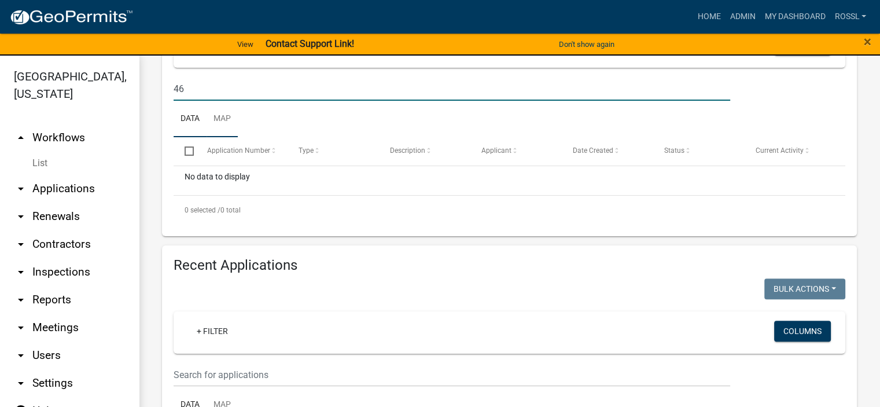
type input "4"
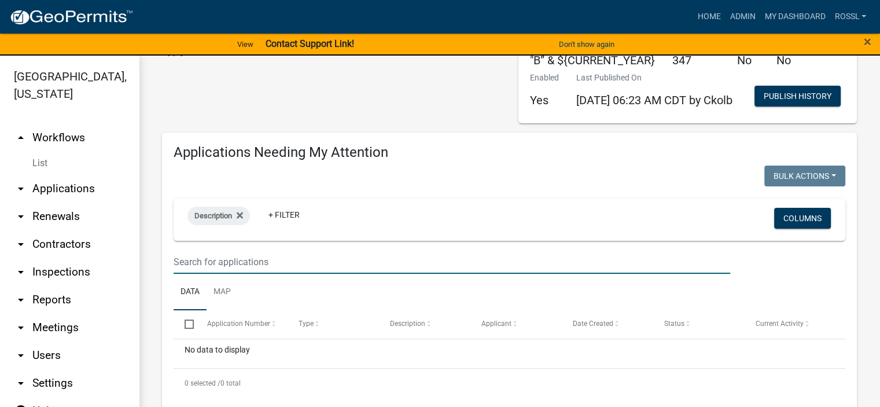
scroll to position [0, 0]
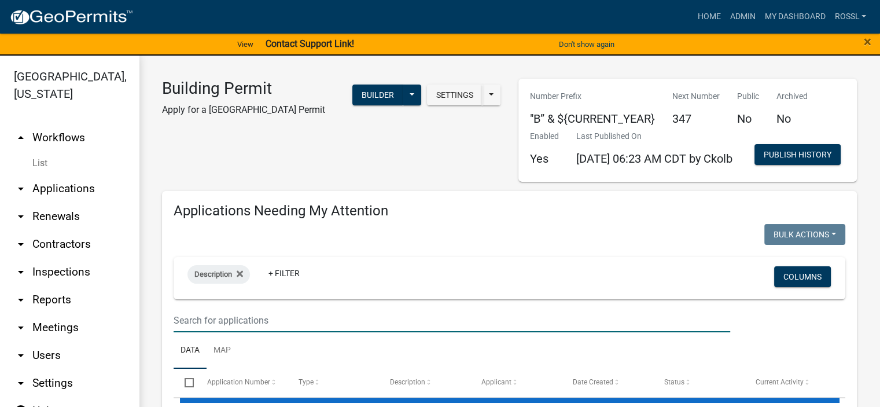
select select "2: 50"
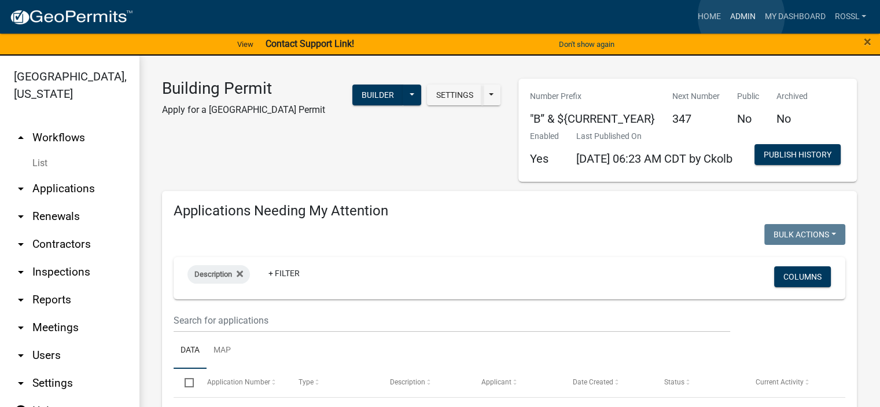
click at [741, 16] on link "Admin" at bounding box center [742, 17] width 35 height 22
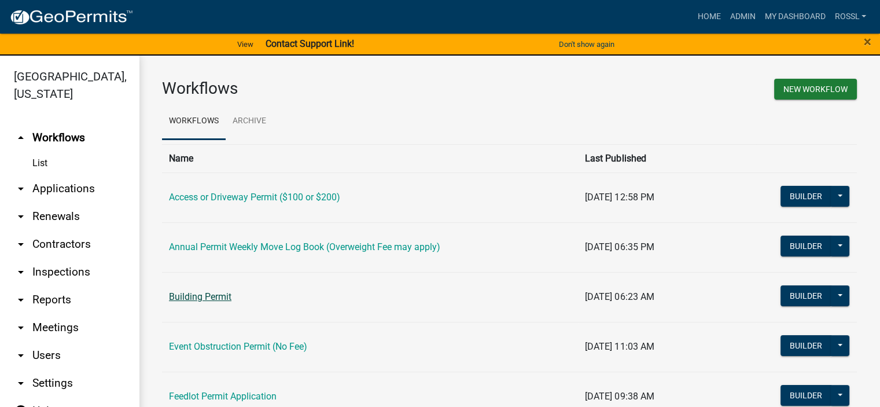
click at [201, 297] on link "Building Permit" at bounding box center [200, 296] width 63 height 11
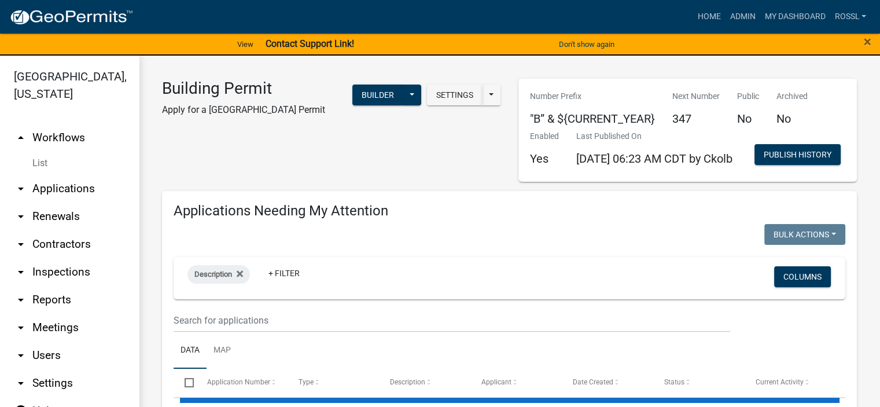
select select "2: 50"
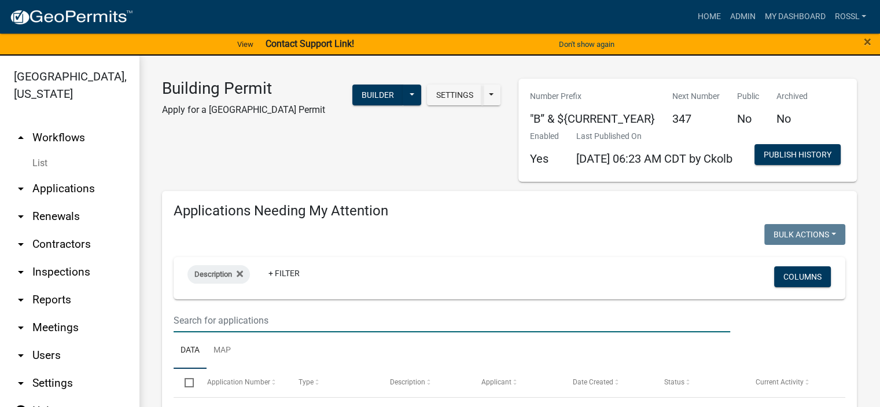
click at [204, 332] on input "text" at bounding box center [452, 321] width 557 height 24
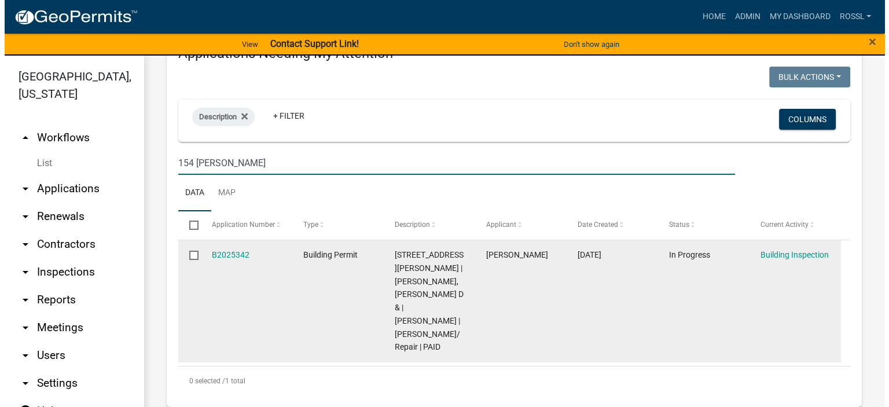
scroll to position [174, 0]
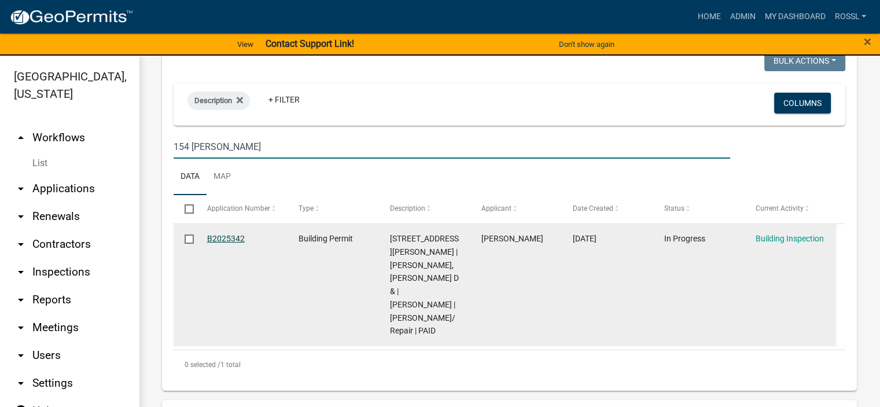
type input "154 [PERSON_NAME]"
click at [228, 243] on link "B2025342" at bounding box center [226, 238] width 38 height 9
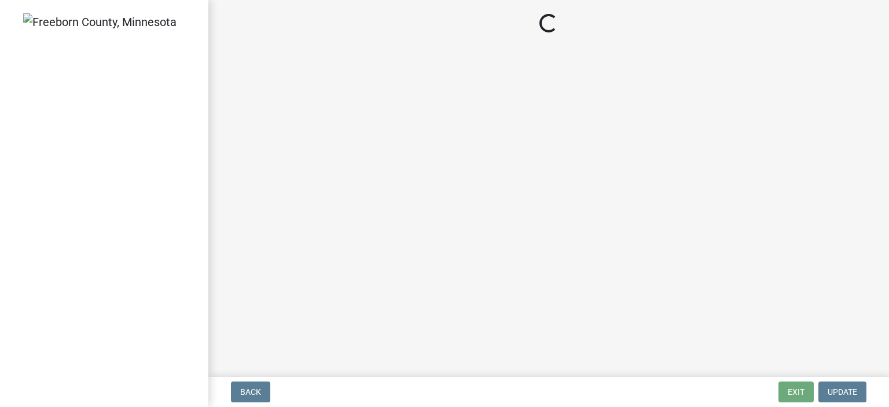
select select "a9b4ad4b-b3f3-49fc-b4bb-a6e3399b343e"
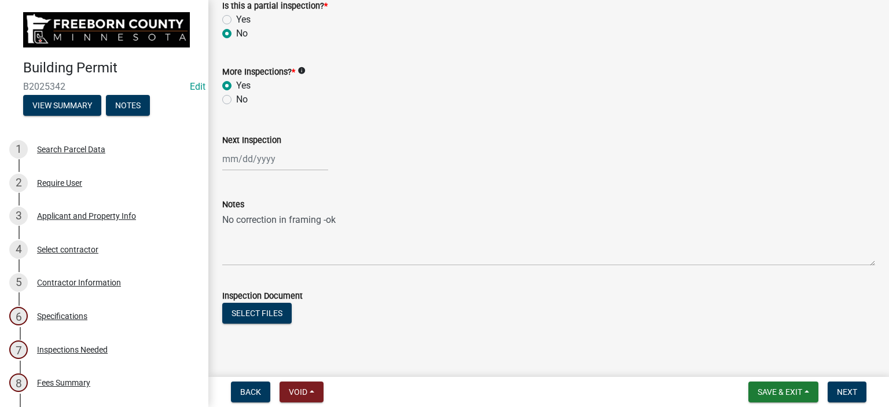
scroll to position [401, 0]
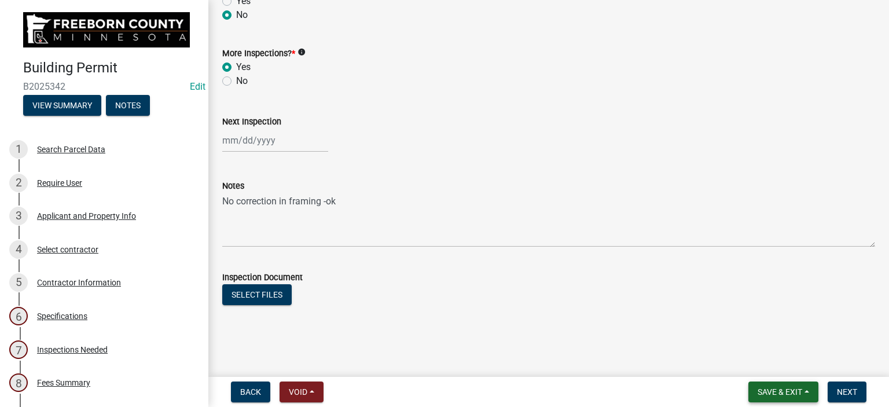
click at [792, 396] on span "Save & Exit" at bounding box center [780, 391] width 45 height 9
click at [773, 363] on button "Save & Exit" at bounding box center [772, 362] width 93 height 28
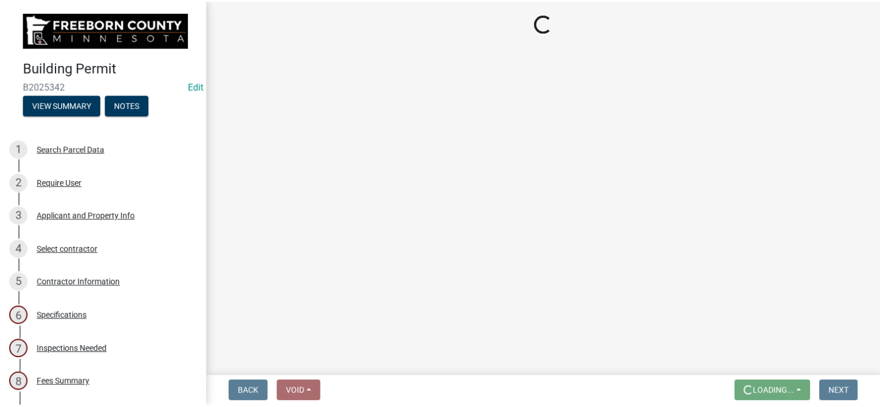
scroll to position [0, 0]
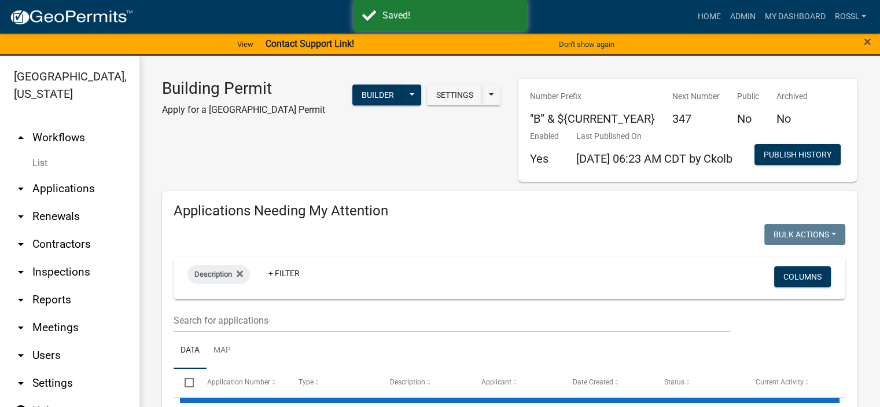
select select "2: 50"
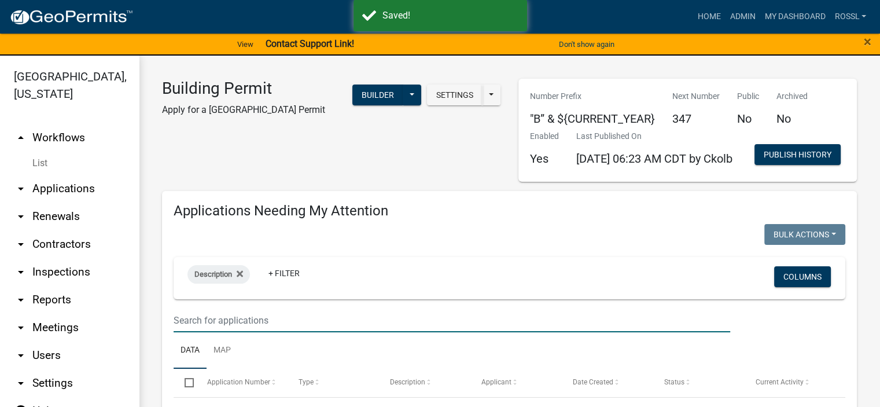
click at [236, 332] on input "text" at bounding box center [452, 321] width 557 height 24
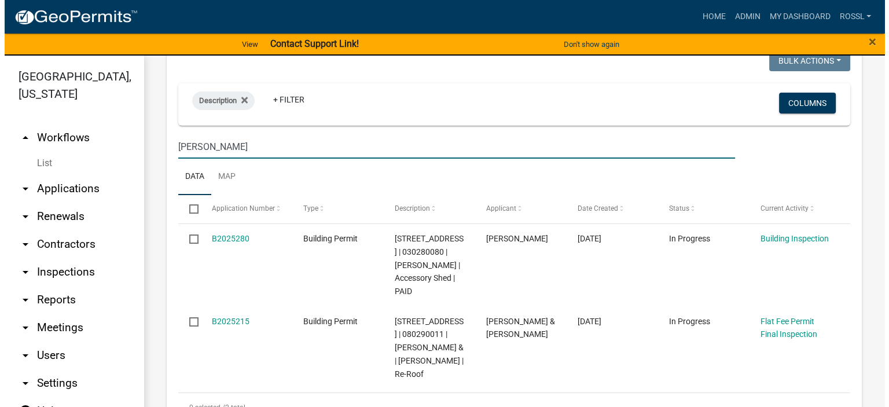
scroll to position [232, 0]
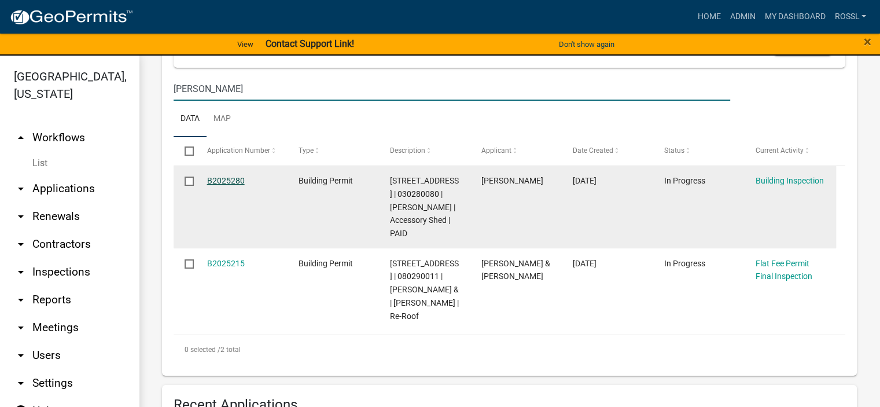
type input "[PERSON_NAME]"
click at [229, 185] on link "B2025280" at bounding box center [226, 180] width 38 height 9
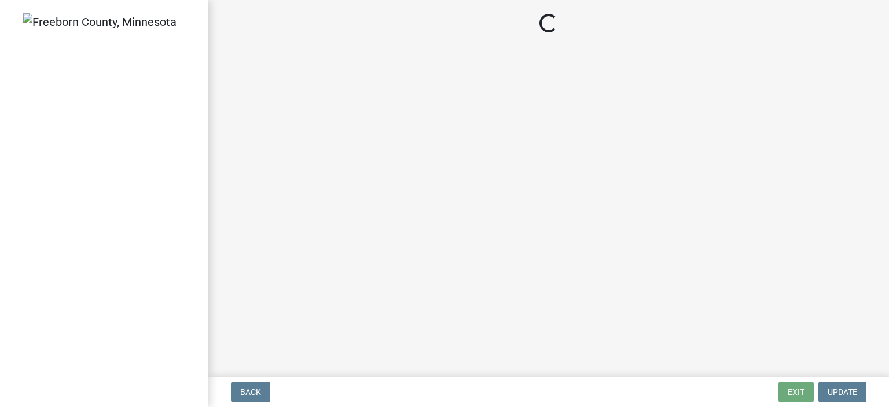
select select "306567ba-5481-4577-869f-56a75bb08b28"
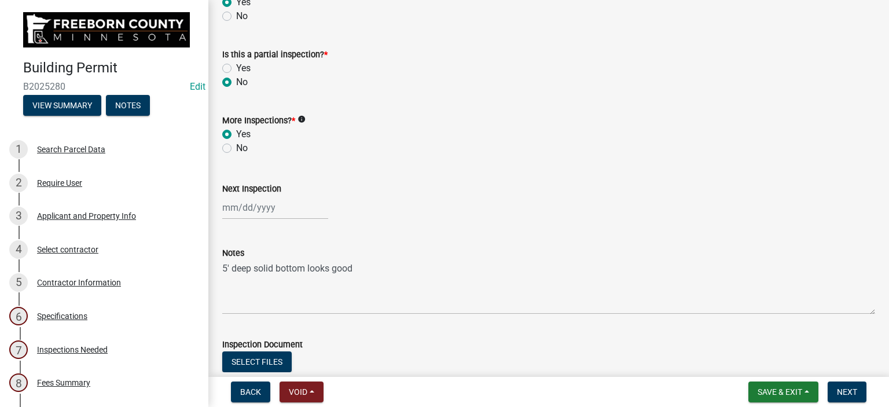
scroll to position [401, 0]
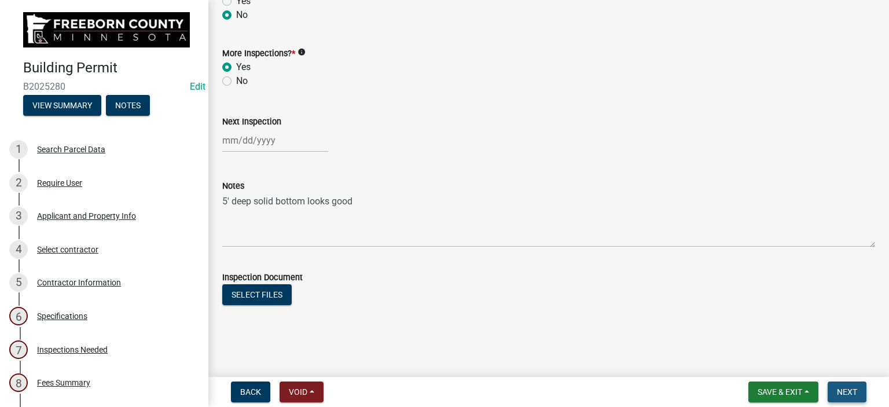
click at [858, 390] on button "Next" at bounding box center [847, 391] width 39 height 21
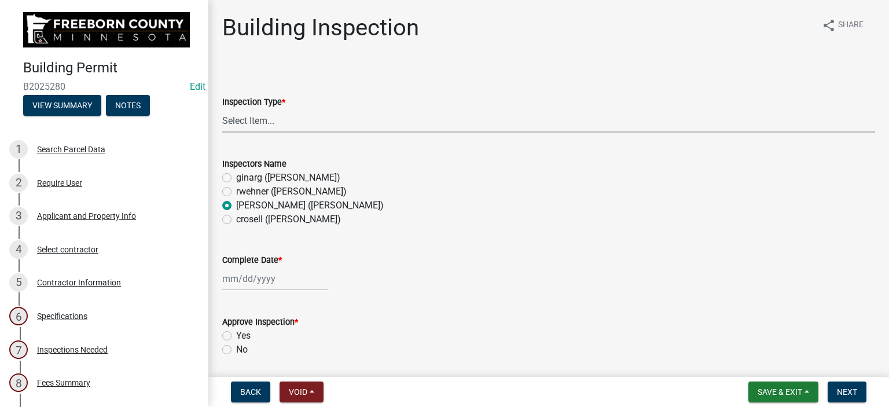
click at [261, 115] on select "Select Item... Footings Foundation Rough Plumbing Rough Mechanical Framing Gas …" at bounding box center [548, 121] width 653 height 24
click at [222, 109] on select "Select Item... Footings Foundation Rough Plumbing Rough Mechanical Framing Gas …" at bounding box center [548, 121] width 653 height 24
select select "a9b4ad4b-b3f3-49fc-b4bb-a6e3399b343e"
select select "9"
select select "2025"
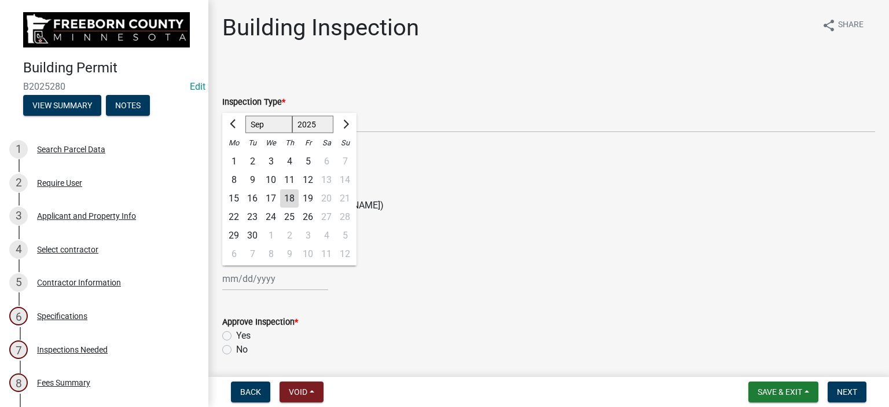
click at [243, 273] on div "[PERSON_NAME] Feb Mar Apr [PERSON_NAME][DATE] Oct Nov [DATE] 1526 1527 1528 152…" at bounding box center [275, 279] width 106 height 24
click at [291, 201] on div "18" at bounding box center [289, 198] width 19 height 19
type input "[DATE]"
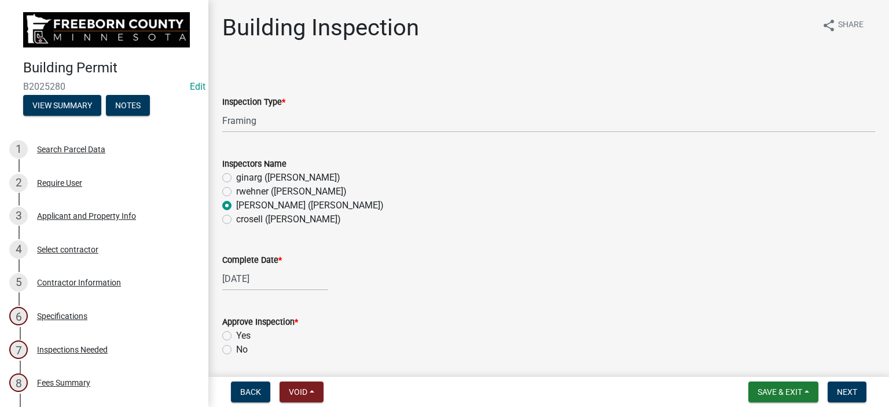
scroll to position [116, 0]
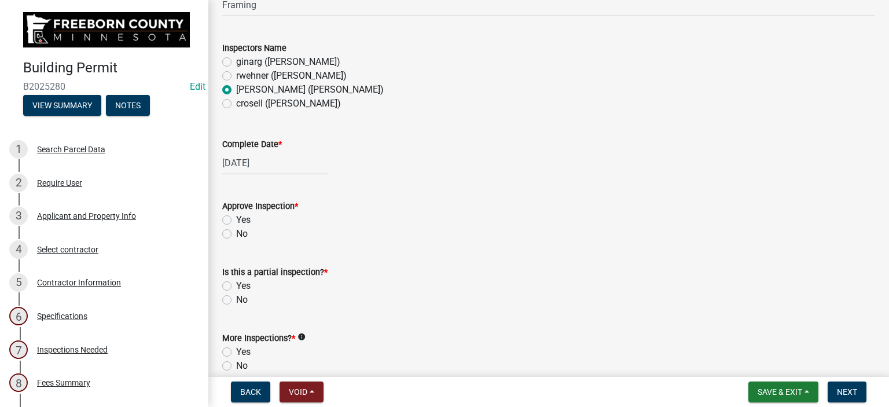
click at [236, 222] on label "Yes" at bounding box center [243, 220] width 14 height 14
click at [236, 221] on input "Yes" at bounding box center [240, 217] width 8 height 8
radio input "true"
click at [236, 302] on label "No" at bounding box center [242, 300] width 12 height 14
click at [236, 300] on input "No" at bounding box center [240, 297] width 8 height 8
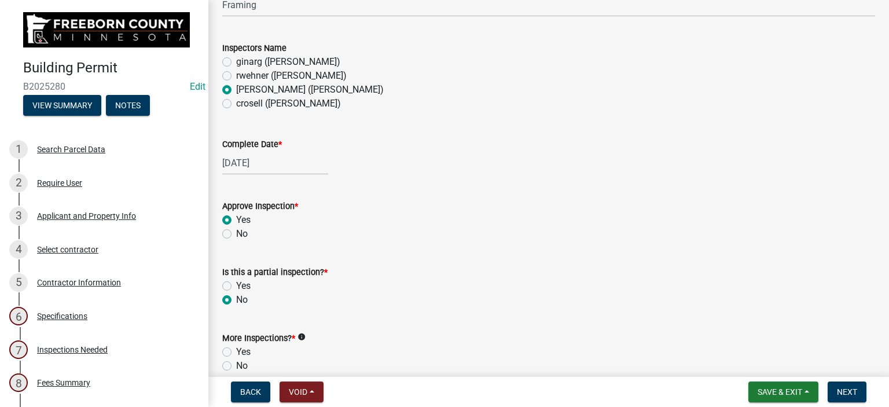
radio input "true"
click at [236, 351] on label "Yes" at bounding box center [243, 352] width 14 height 14
click at [236, 351] on input "Yes" at bounding box center [240, 349] width 8 height 8
radio input "true"
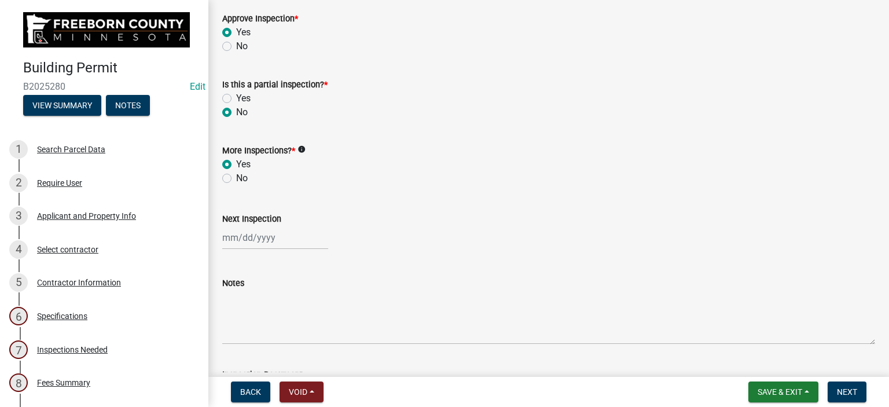
scroll to position [347, 0]
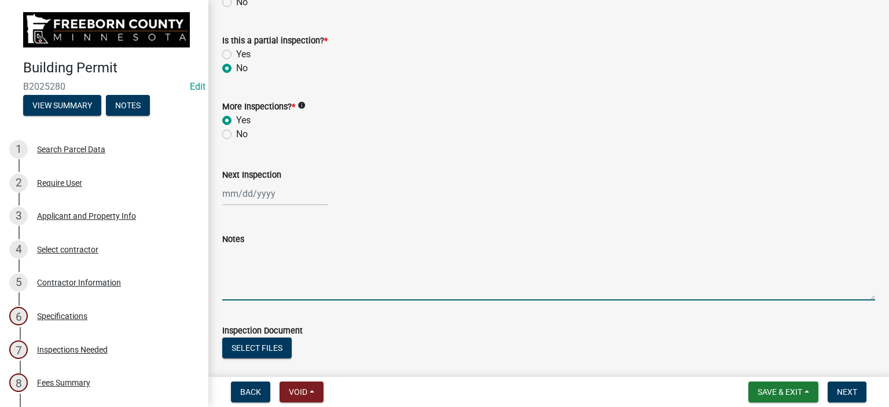
click at [269, 285] on textarea "Notes" at bounding box center [548, 273] width 653 height 54
click at [452, 254] on textarea "v bracing in roof trusses and diagonal bracing in walls" at bounding box center [548, 273] width 653 height 54
type textarea "v bracing in roof trusses and diagonal bracing in walls all ok"
click at [853, 393] on span "Next" at bounding box center [847, 391] width 20 height 9
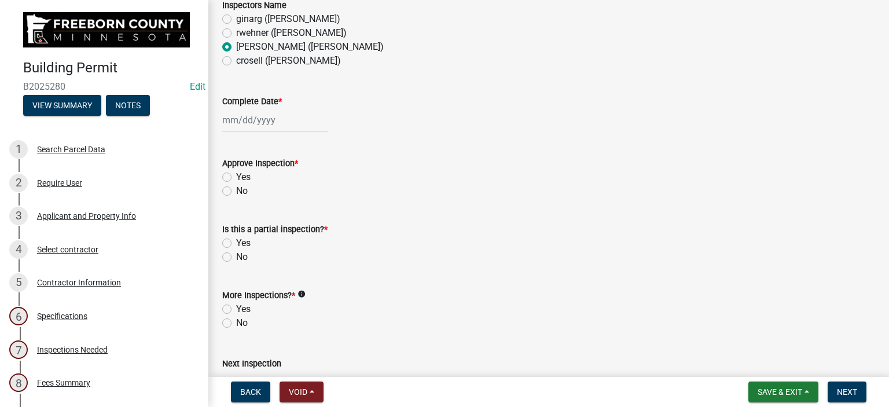
scroll to position [232, 0]
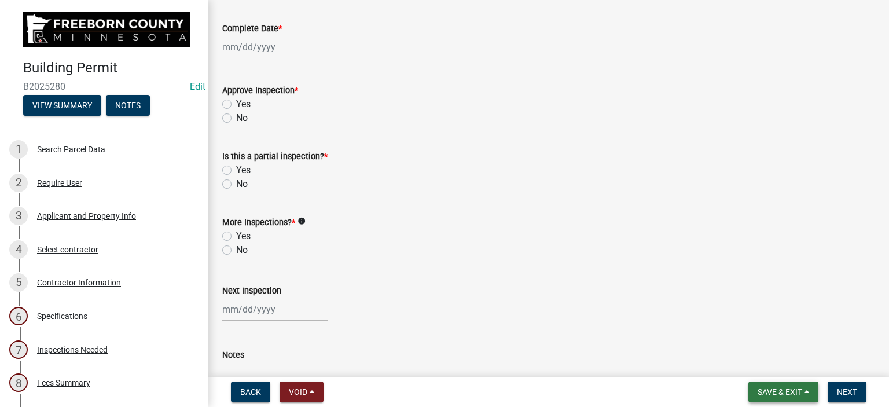
click at [798, 390] on span "Save & Exit" at bounding box center [780, 391] width 45 height 9
click at [788, 363] on button "Save & Exit" at bounding box center [772, 362] width 93 height 28
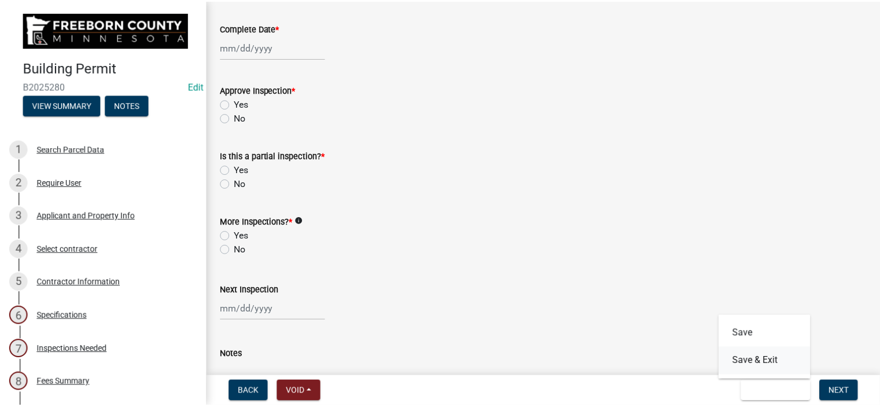
scroll to position [0, 0]
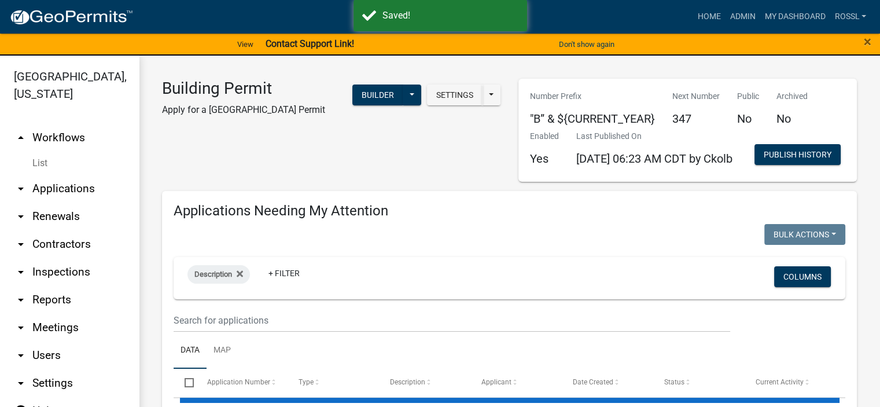
select select "2: 50"
